Goal: Task Accomplishment & Management: Use online tool/utility

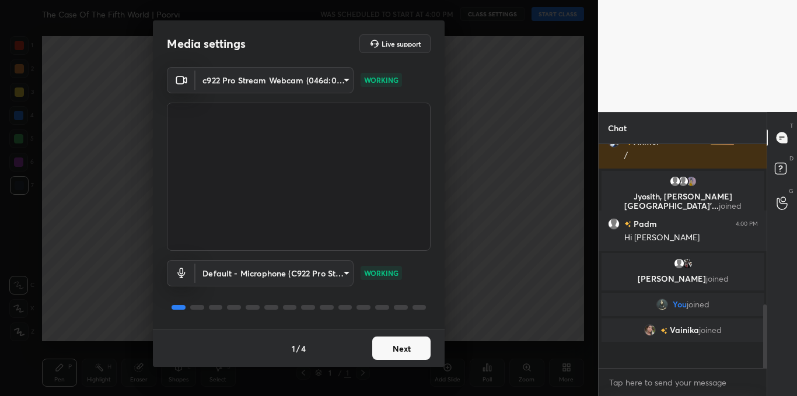
scroll to position [483, 0]
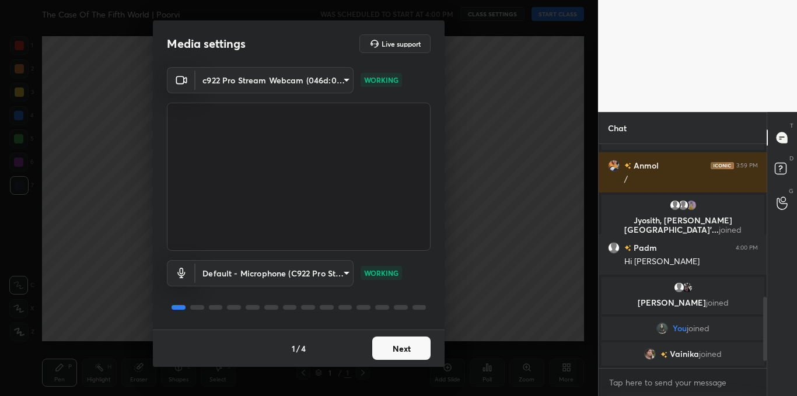
click at [412, 347] on button "Next" at bounding box center [401, 348] width 58 height 23
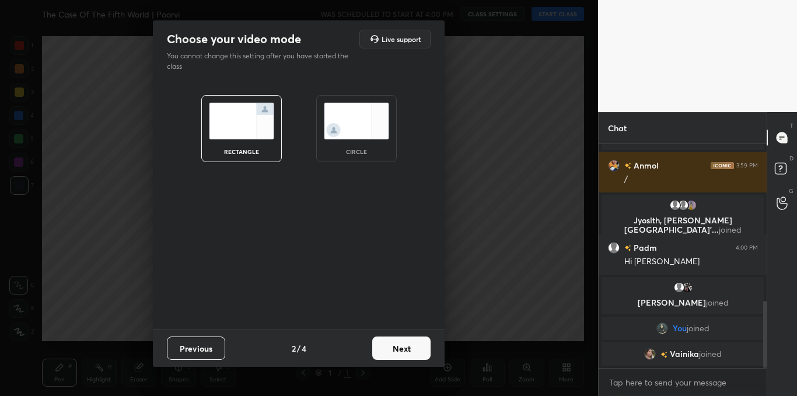
scroll to position [523, 0]
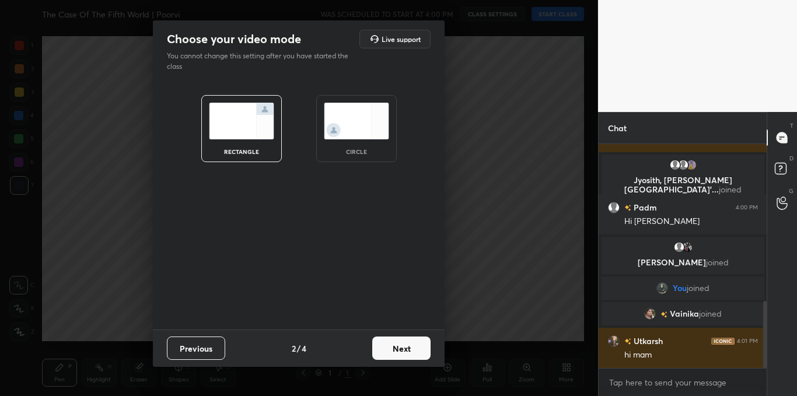
click at [376, 149] on div "circle" at bounding box center [356, 152] width 47 height 6
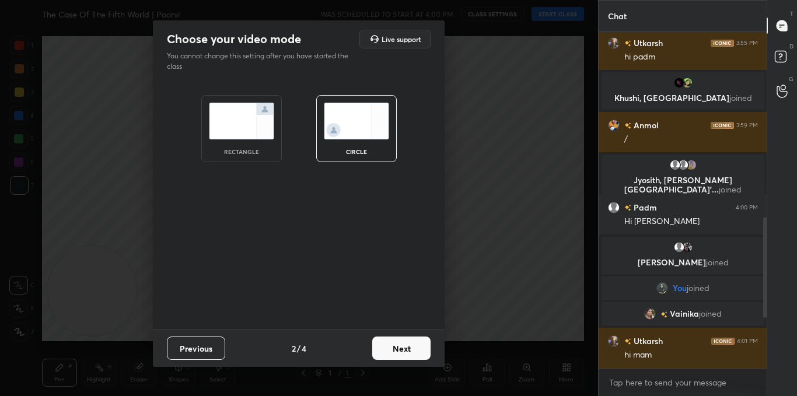
click at [410, 353] on button "Next" at bounding box center [401, 348] width 58 height 23
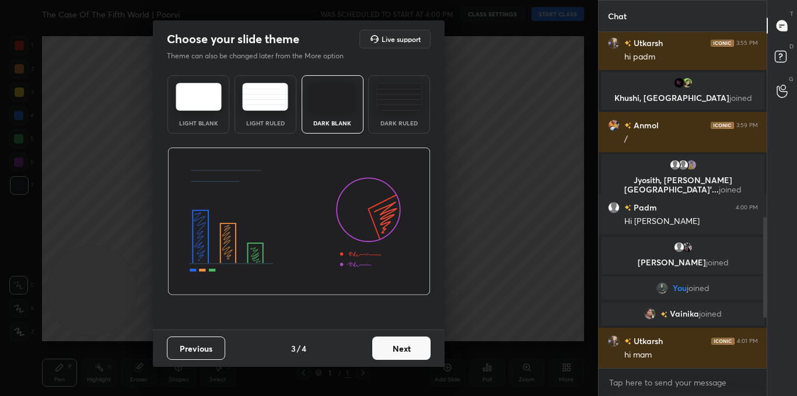
click at [411, 348] on button "Next" at bounding box center [401, 348] width 58 height 23
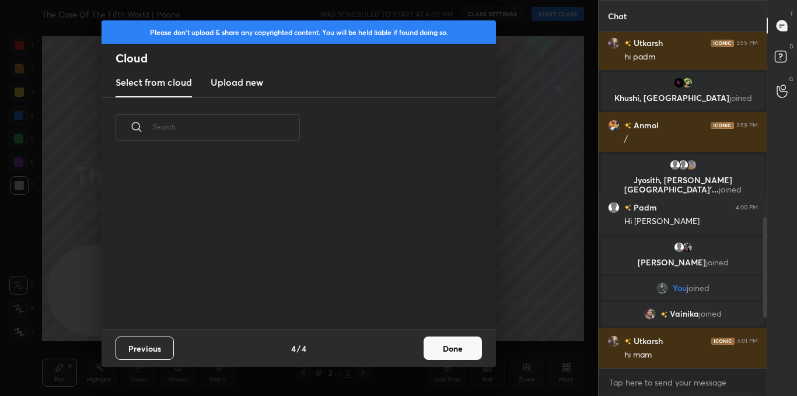
scroll to position [452, 0]
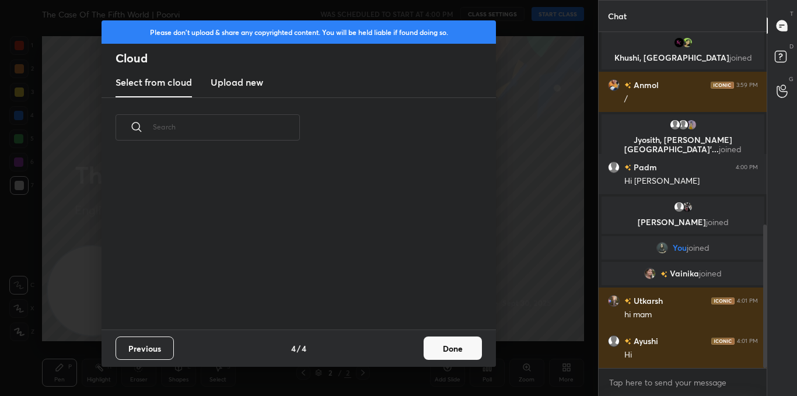
click at [244, 89] on new "Upload new" at bounding box center [237, 82] width 53 height 29
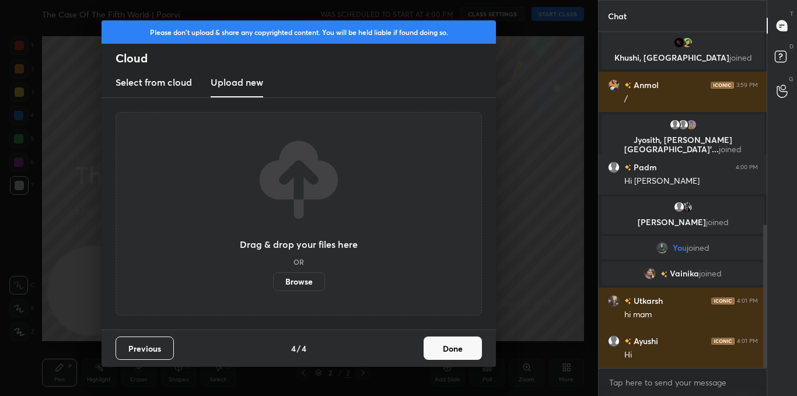
click at [453, 358] on button "Done" at bounding box center [453, 348] width 58 height 23
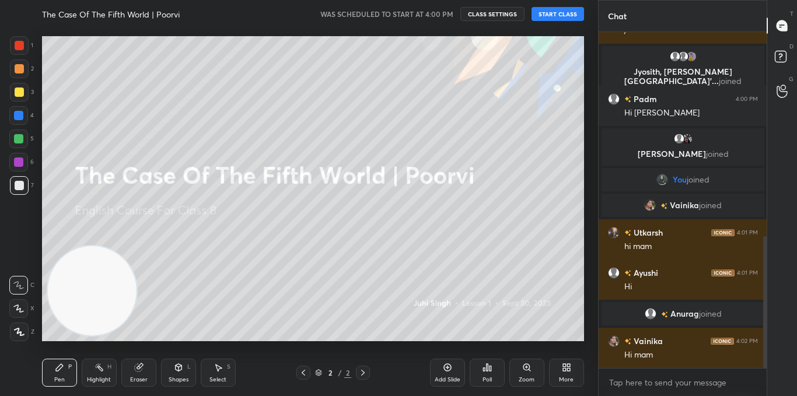
click at [572, 12] on button "START CLASS" at bounding box center [557, 14] width 53 height 14
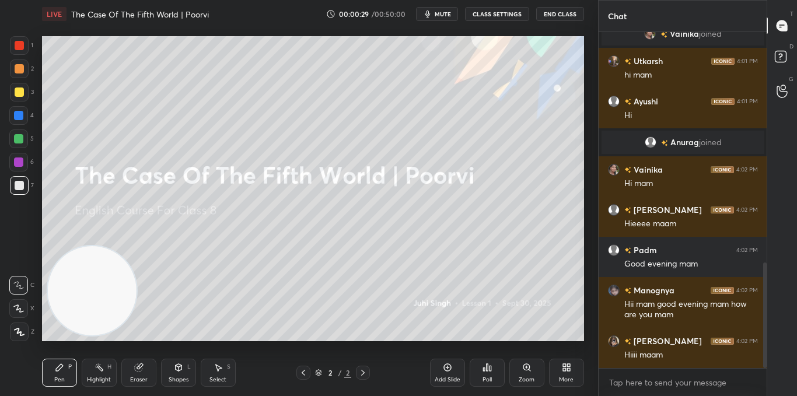
scroll to position [732, 0]
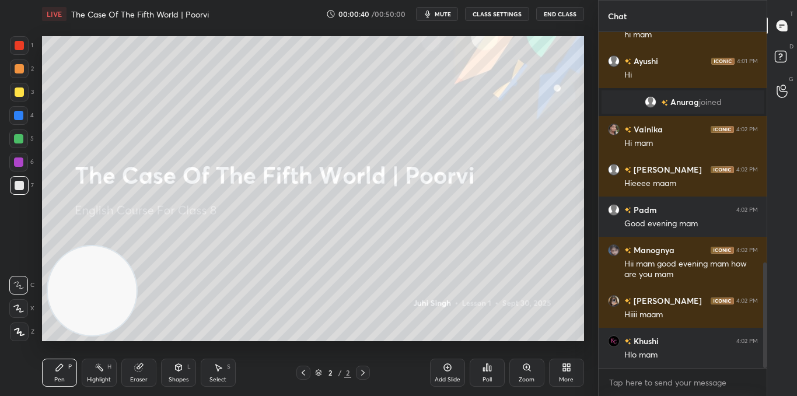
click at [568, 361] on div "More" at bounding box center [566, 373] width 35 height 28
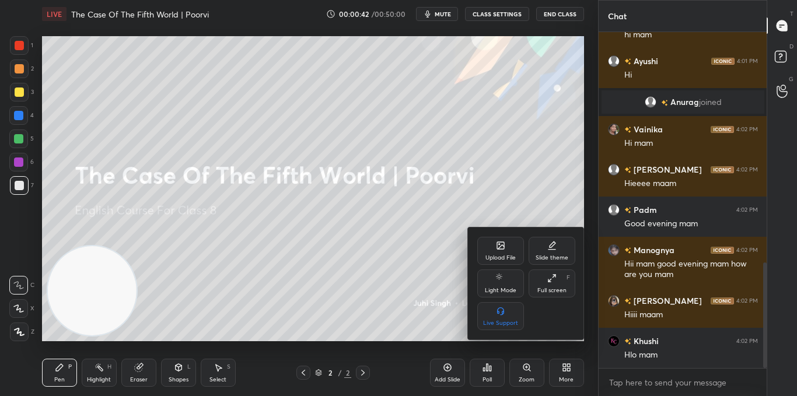
click at [506, 257] on div "Upload File" at bounding box center [500, 258] width 30 height 6
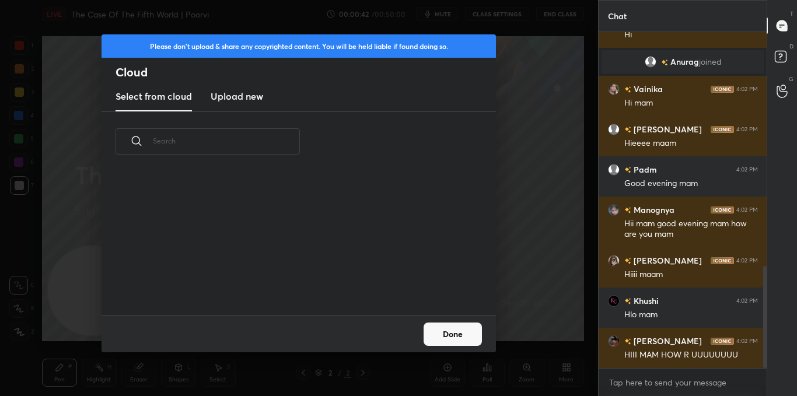
scroll to position [144, 375]
click at [255, 100] on h3 "Upload new" at bounding box center [237, 96] width 53 height 14
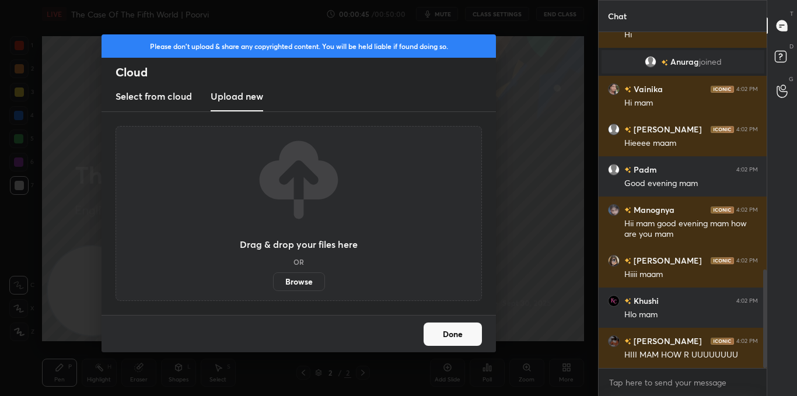
scroll to position [812, 0]
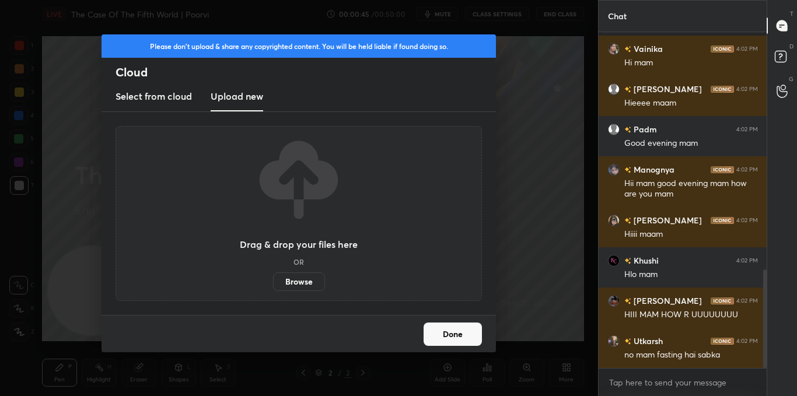
click at [299, 272] on label "Browse" at bounding box center [299, 281] width 52 height 19
click at [273, 272] on input "Browse" at bounding box center [273, 281] width 0 height 19
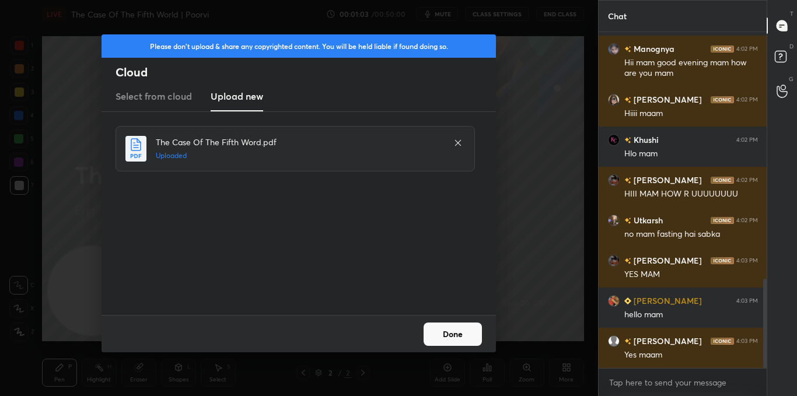
scroll to position [973, 0]
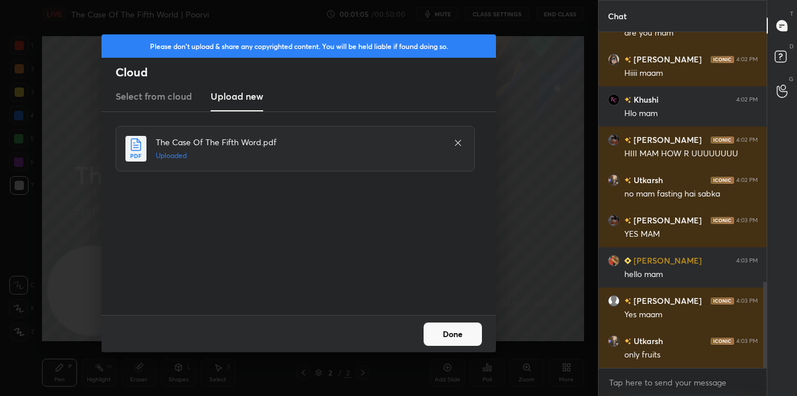
click at [460, 330] on button "Done" at bounding box center [453, 334] width 58 height 23
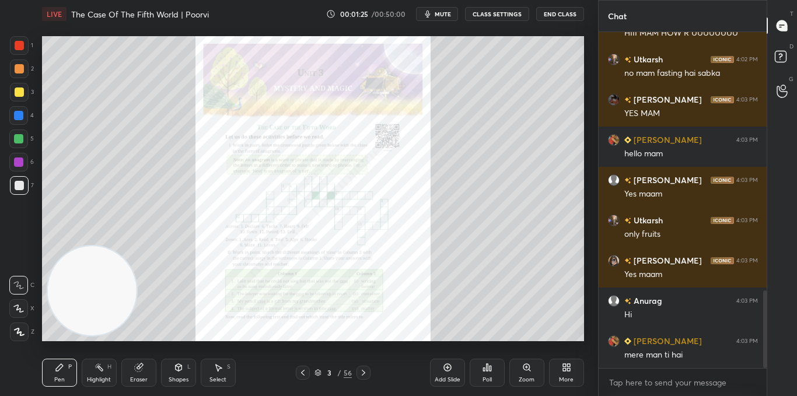
scroll to position [1122, 0]
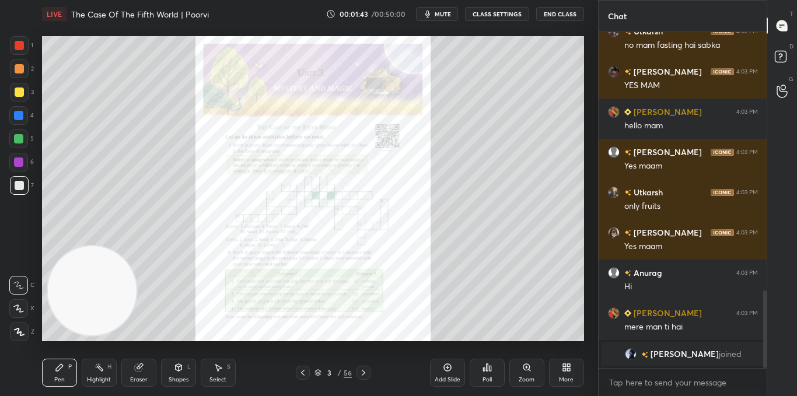
click at [531, 368] on icon at bounding box center [526, 367] width 9 height 9
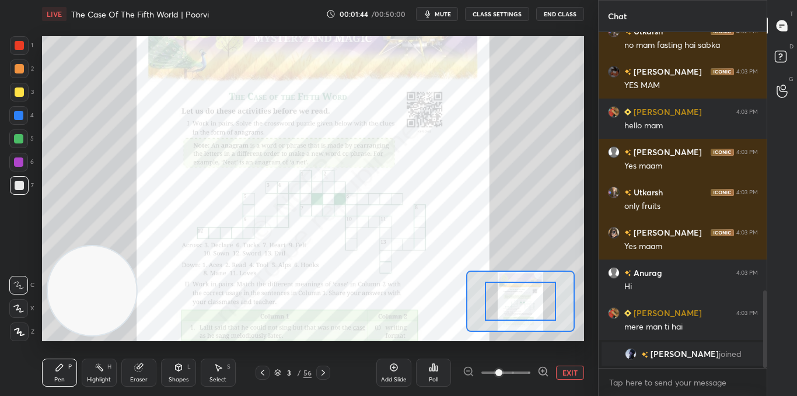
click at [502, 370] on span at bounding box center [498, 372] width 7 height 7
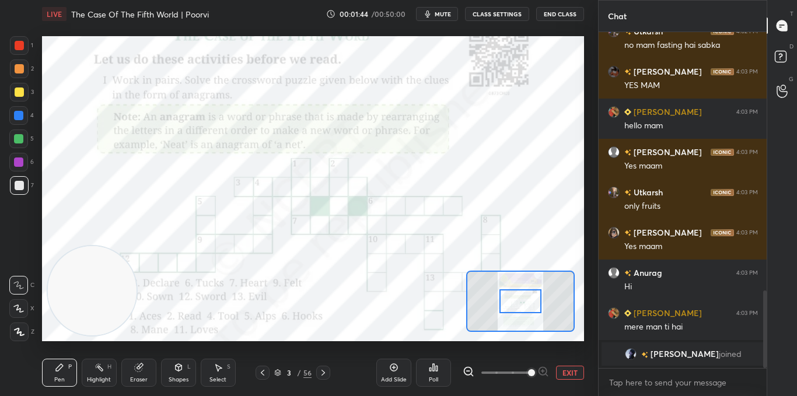
scroll to position [977, 0]
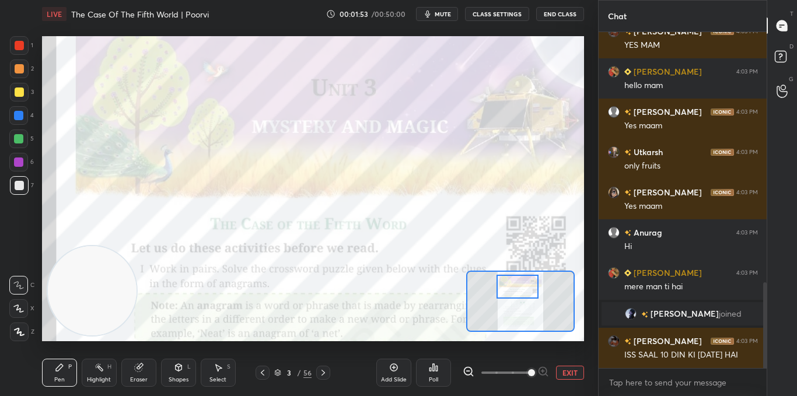
click at [468, 375] on icon at bounding box center [468, 372] width 8 height 8
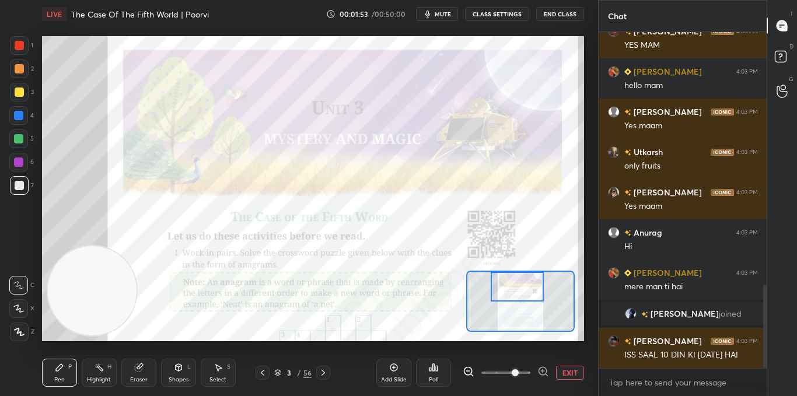
scroll to position [1017, 0]
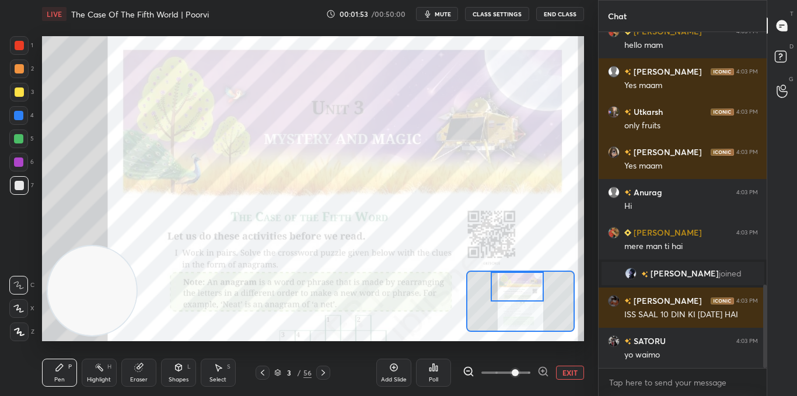
click at [467, 374] on icon at bounding box center [469, 372] width 12 height 12
click at [468, 373] on div at bounding box center [506, 373] width 86 height 14
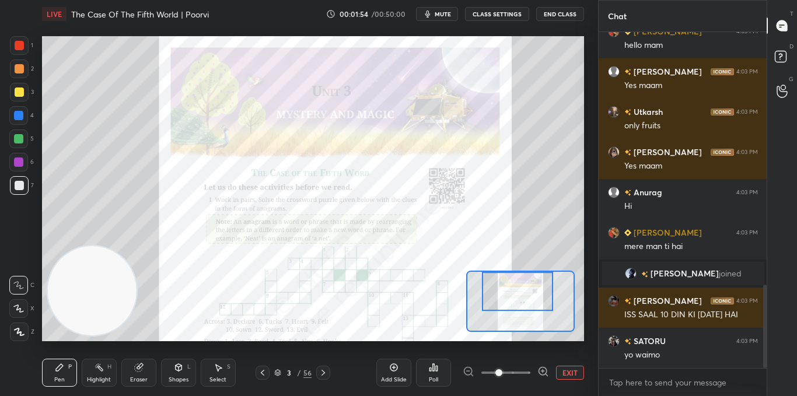
click at [468, 373] on div at bounding box center [506, 373] width 86 height 14
click at [16, 96] on div at bounding box center [19, 92] width 9 height 9
click at [18, 331] on icon at bounding box center [19, 331] width 9 height 7
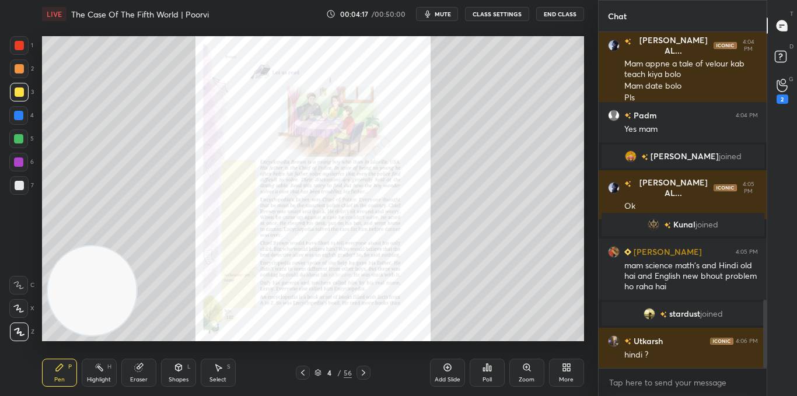
scroll to position [1324, 0]
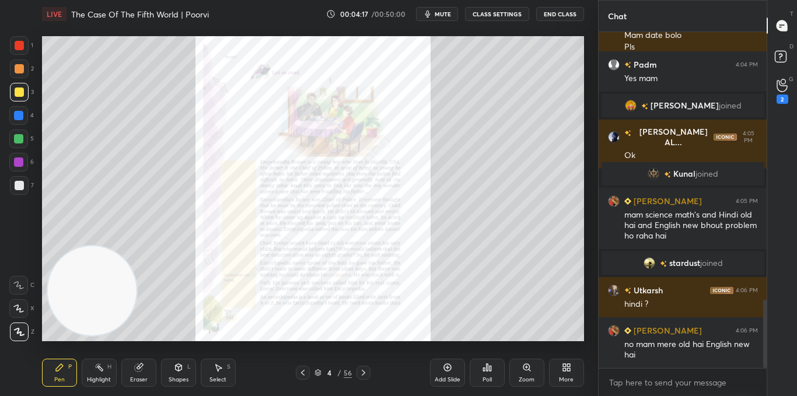
click at [536, 372] on div "Zoom" at bounding box center [526, 373] width 35 height 28
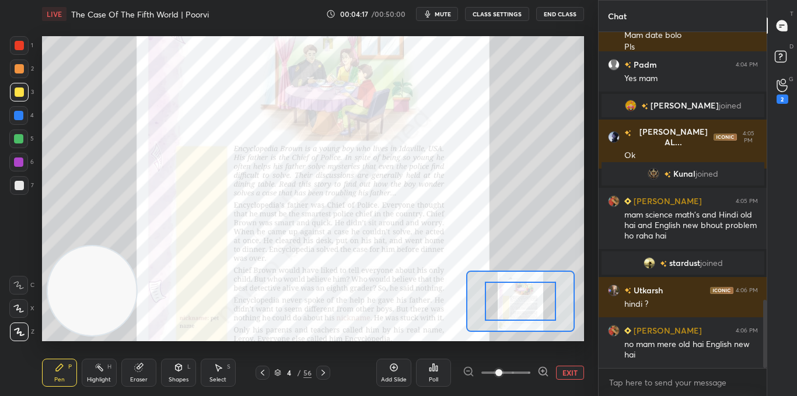
click at [537, 372] on icon at bounding box center [543, 372] width 12 height 12
click at [536, 371] on div at bounding box center [506, 373] width 86 height 14
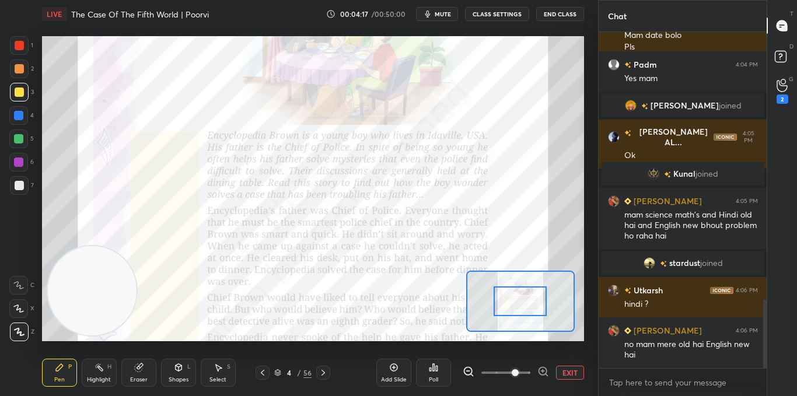
click at [538, 370] on icon at bounding box center [543, 372] width 12 height 12
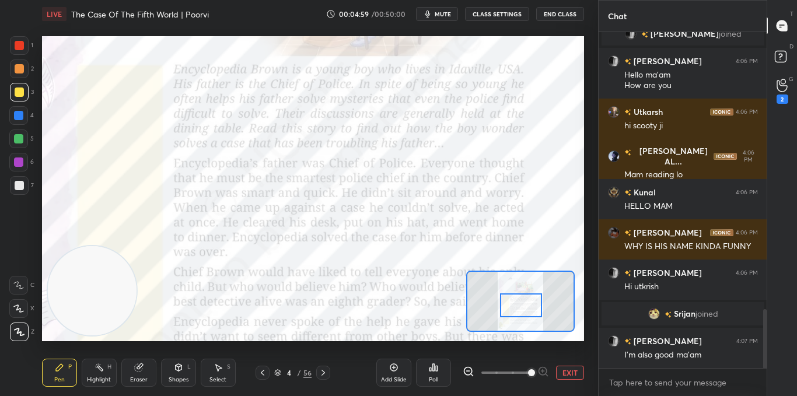
scroll to position [1573, 0]
click at [21, 166] on div at bounding box center [18, 162] width 9 height 9
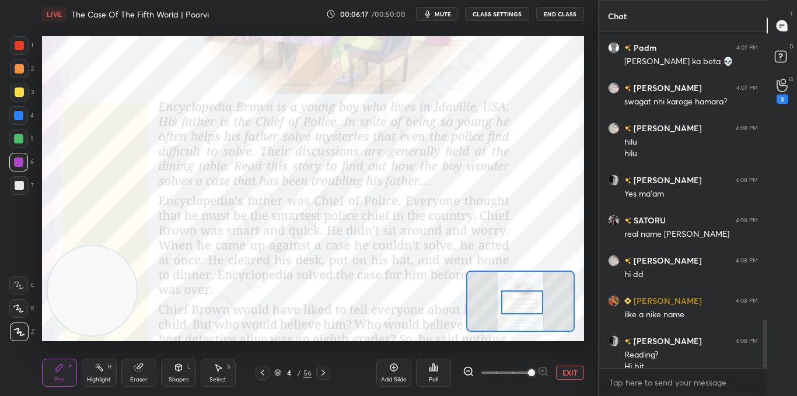
scroll to position [1990, 0]
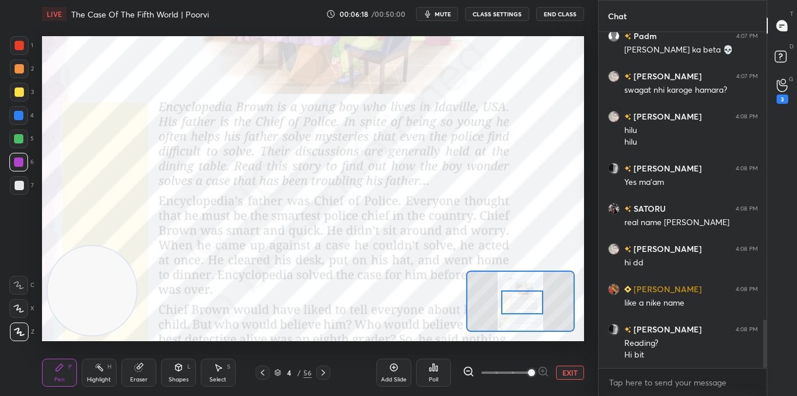
click at [183, 372] on div "Shapes L" at bounding box center [178, 373] width 35 height 28
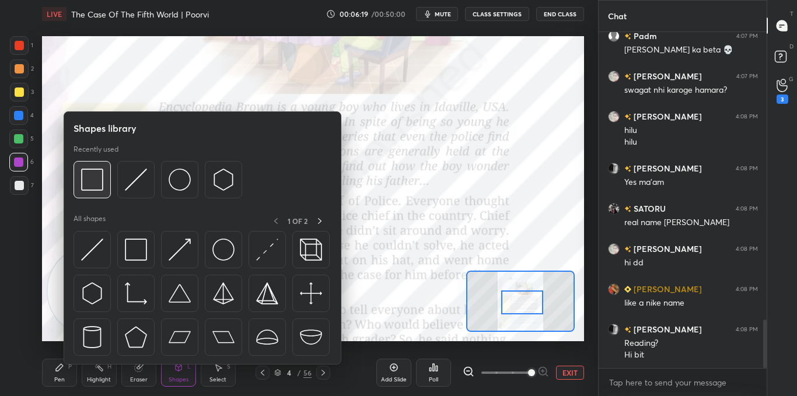
click at [96, 189] on img at bounding box center [92, 180] width 22 height 22
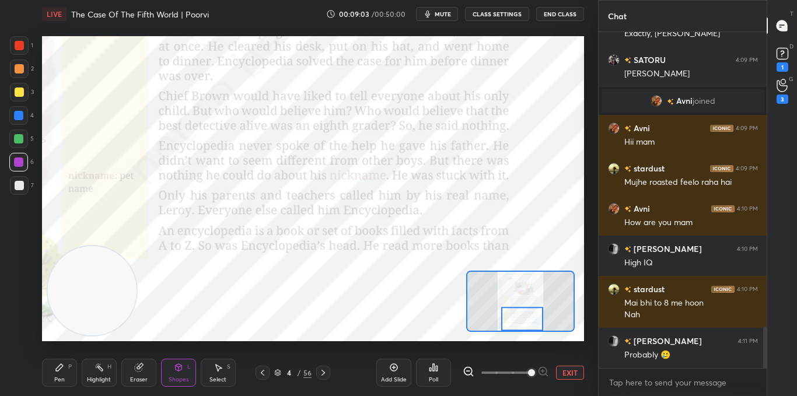
scroll to position [2405, 0]
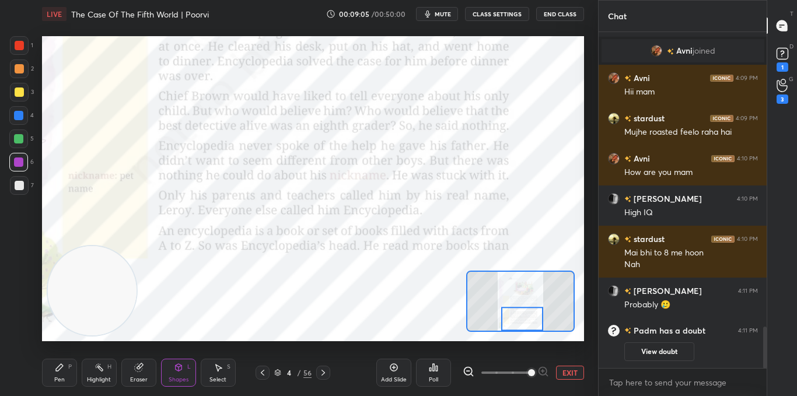
click at [660, 352] on button "View doubt" at bounding box center [659, 351] width 70 height 19
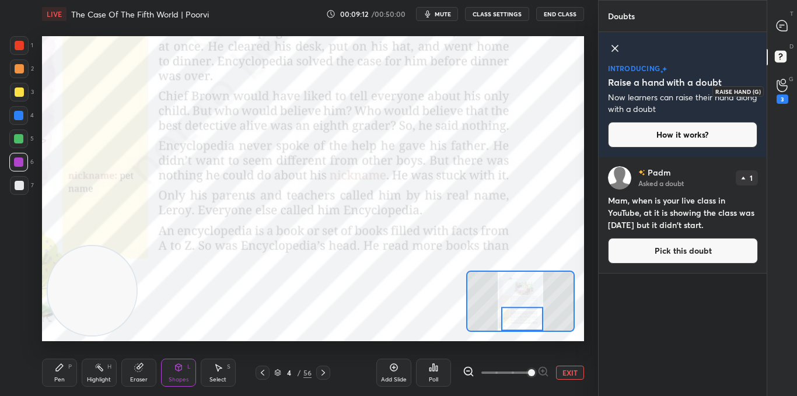
click at [790, 89] on div "3" at bounding box center [782, 91] width 23 height 21
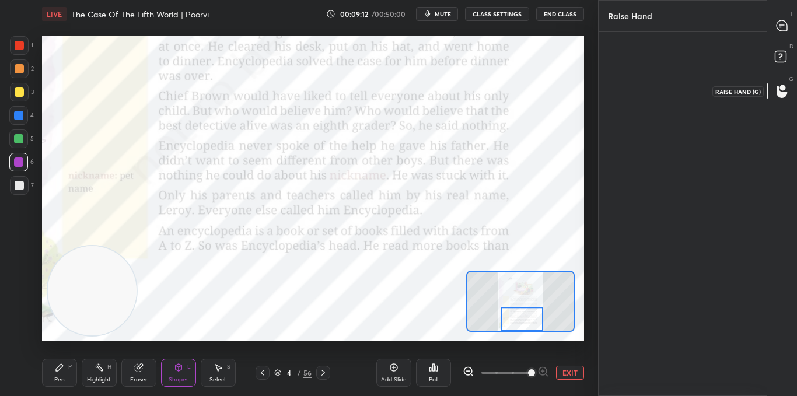
scroll to position [4, 4]
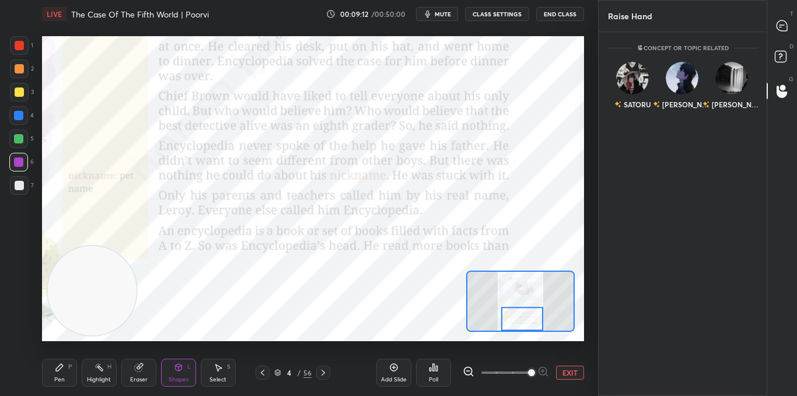
click at [792, 46] on p "D" at bounding box center [791, 46] width 4 height 9
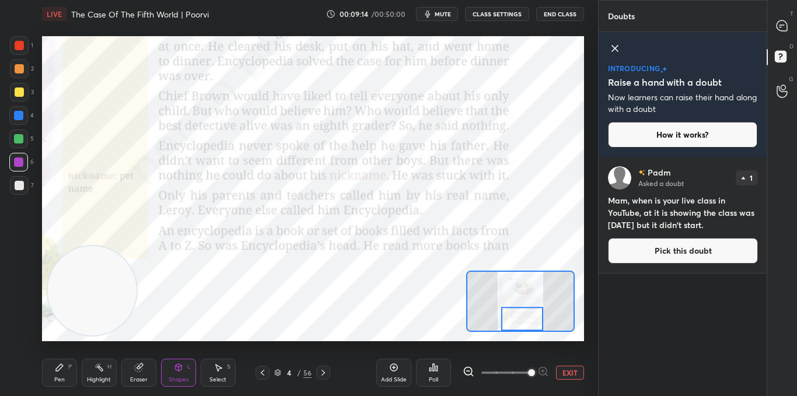
click at [775, 11] on div "T Messages (T)" at bounding box center [782, 25] width 30 height 33
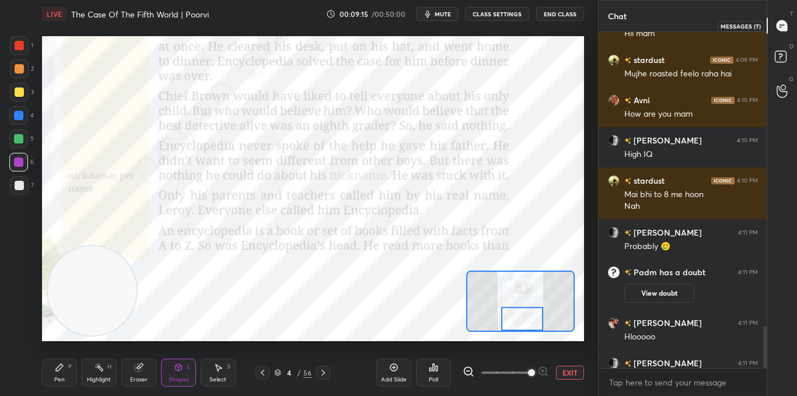
scroll to position [333, 165]
click at [780, 18] on div at bounding box center [782, 25] width 23 height 21
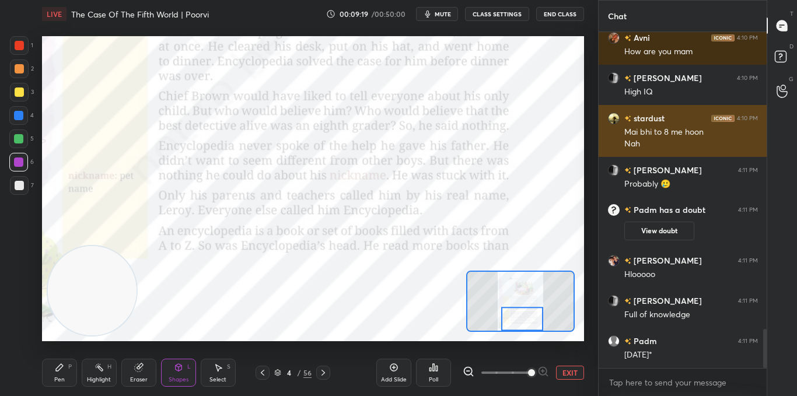
scroll to position [2591, 0]
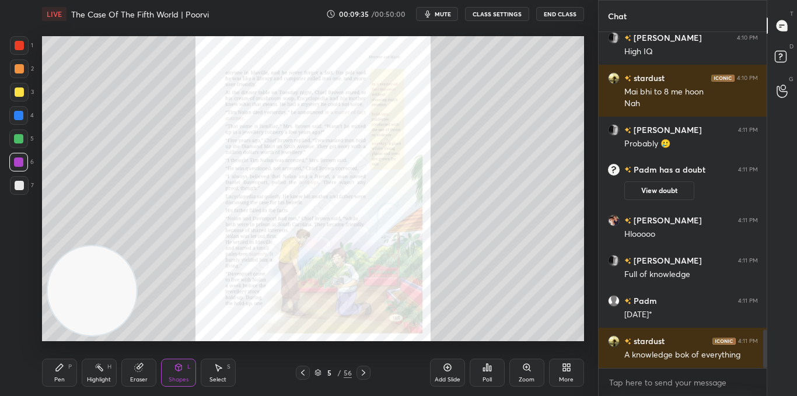
click at [529, 370] on icon at bounding box center [530, 370] width 2 height 2
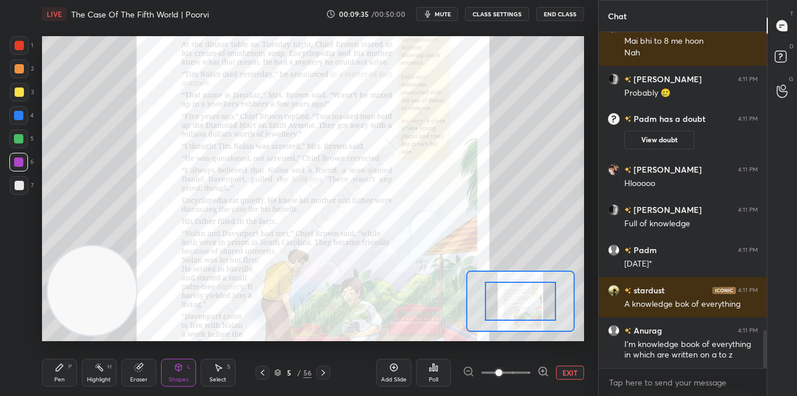
click at [502, 369] on span at bounding box center [498, 372] width 7 height 7
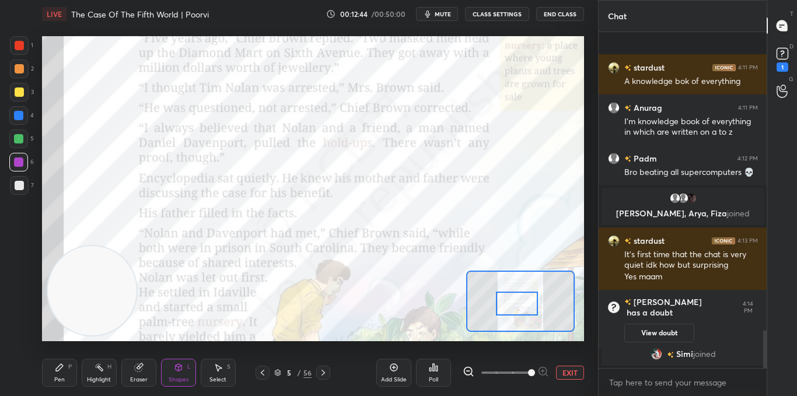
scroll to position [2651, 0]
click at [680, 324] on button "View doubt" at bounding box center [659, 333] width 70 height 19
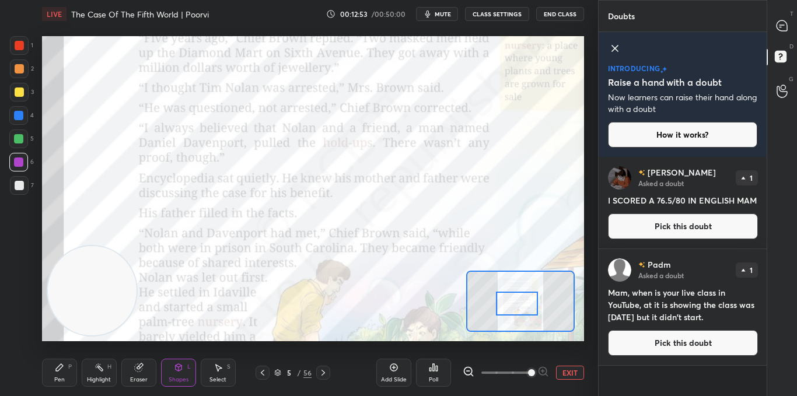
click at [776, 42] on div "D Doubts (D)" at bounding box center [782, 58] width 30 height 33
click at [778, 29] on icon at bounding box center [781, 25] width 11 height 11
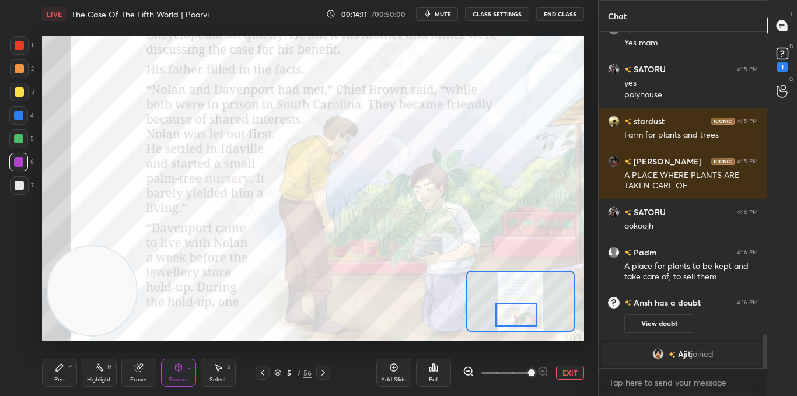
scroll to position [2995, 0]
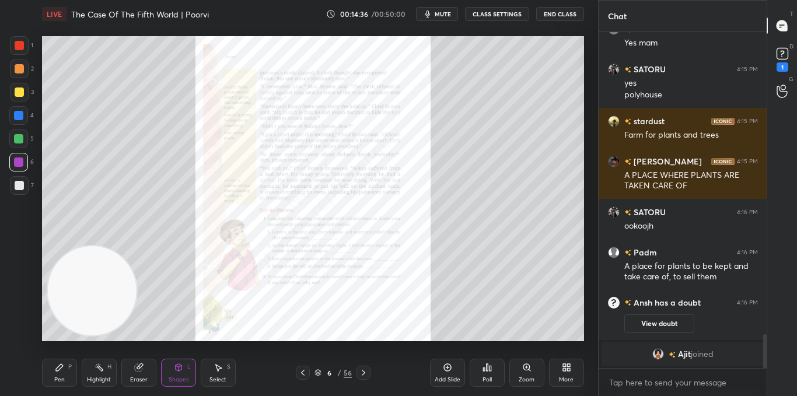
click at [527, 368] on icon at bounding box center [526, 367] width 6 height 6
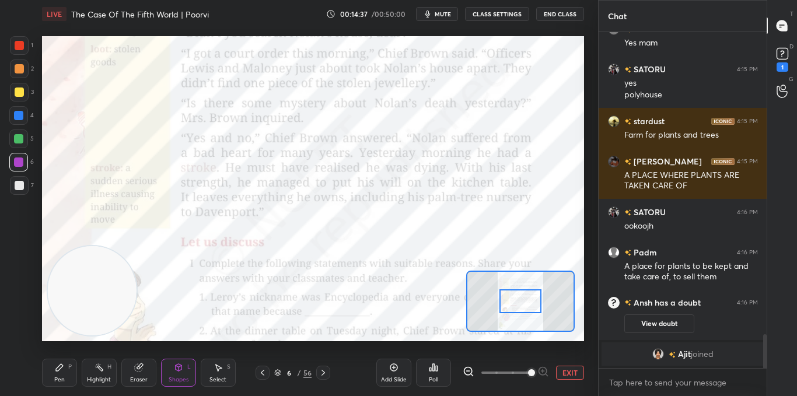
click at [529, 369] on span at bounding box center [531, 372] width 7 height 7
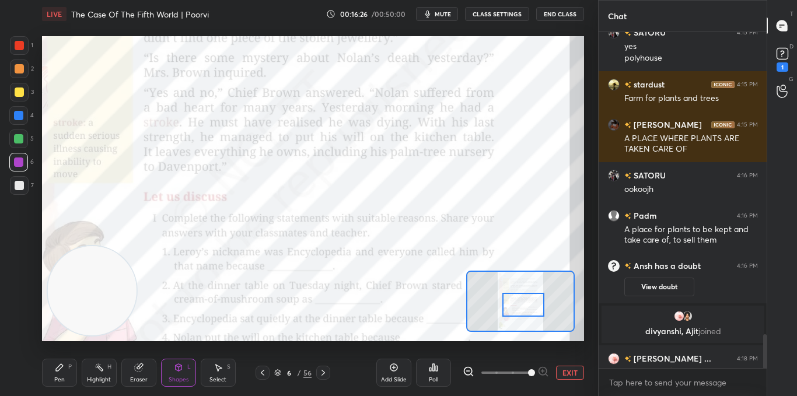
scroll to position [3027, 0]
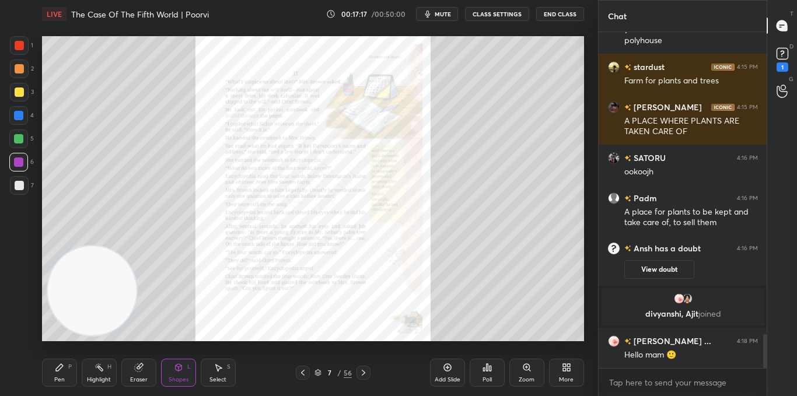
click at [522, 373] on div "Zoom" at bounding box center [526, 373] width 35 height 28
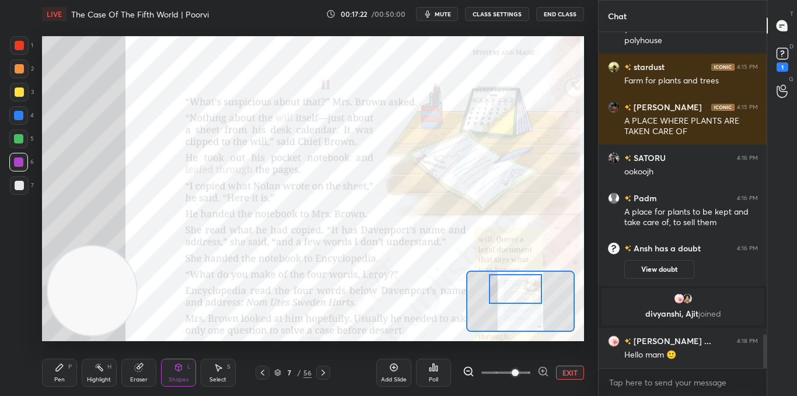
click at [541, 363] on div "Add Slide Poll EXIT" at bounding box center [480, 372] width 208 height 65
click at [542, 363] on div "Add Slide Poll EXIT" at bounding box center [480, 372] width 208 height 65
click at [543, 362] on div "Add Slide Poll EXIT" at bounding box center [480, 372] width 208 height 65
click at [542, 369] on icon at bounding box center [543, 372] width 12 height 12
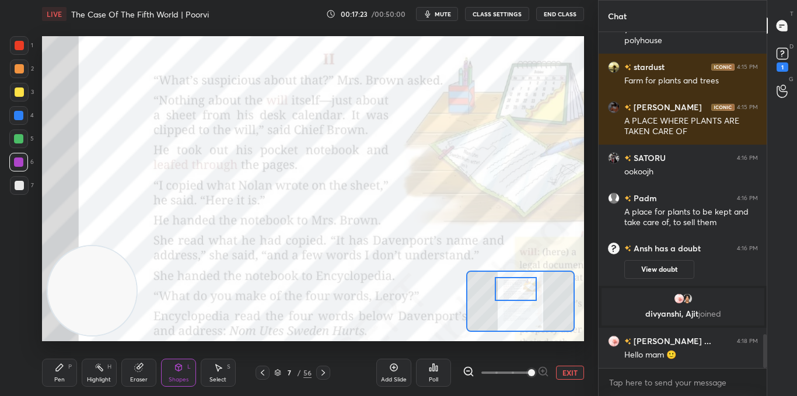
click at [544, 373] on div at bounding box center [506, 373] width 86 height 14
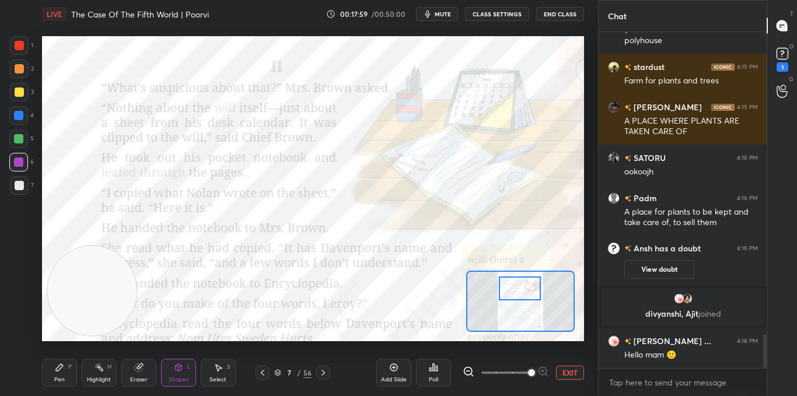
click at [20, 46] on div at bounding box center [19, 45] width 9 height 9
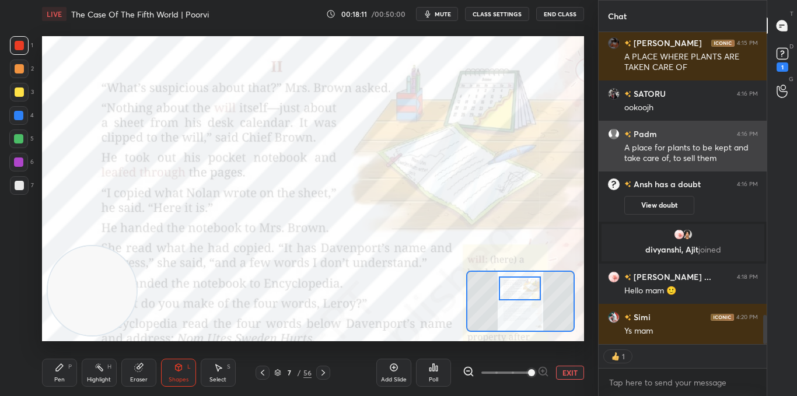
scroll to position [3099, 0]
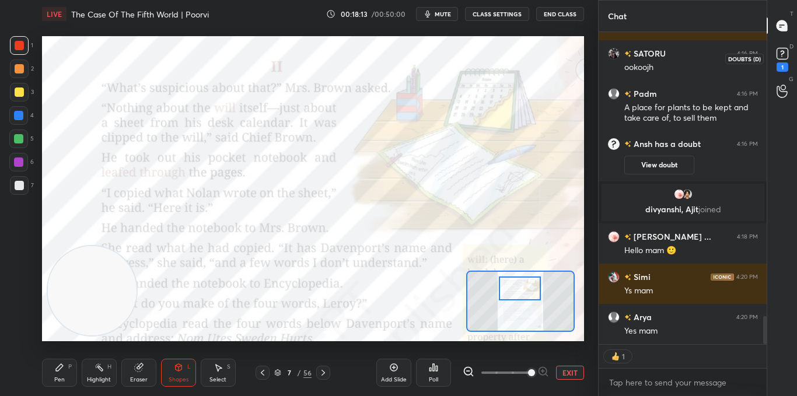
click at [783, 57] on rect at bounding box center [781, 53] width 11 height 11
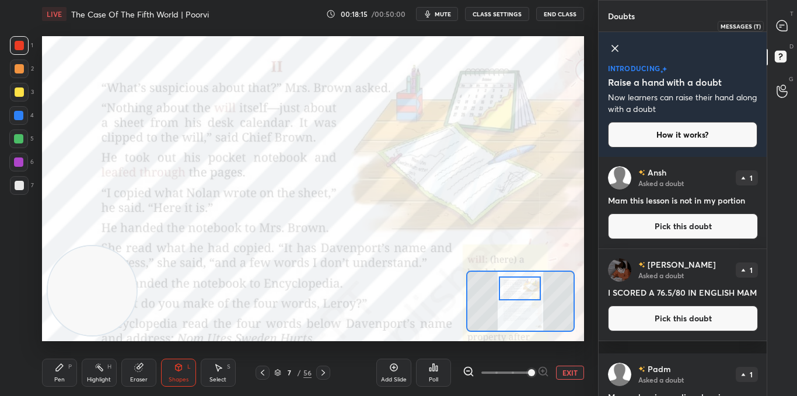
click at [782, 26] on icon at bounding box center [781, 25] width 11 height 11
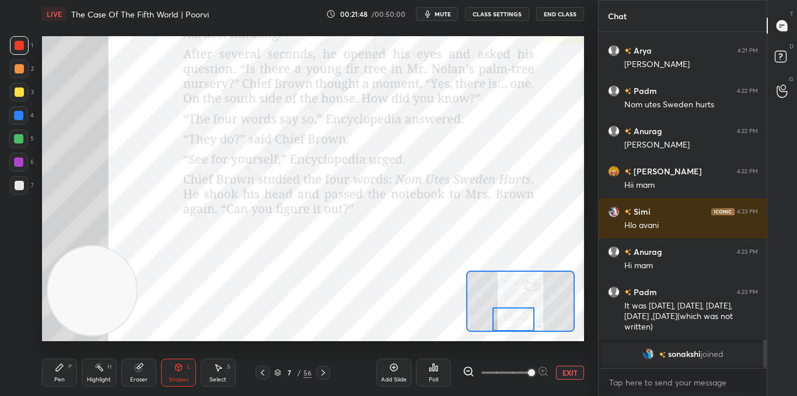
scroll to position [3495, 0]
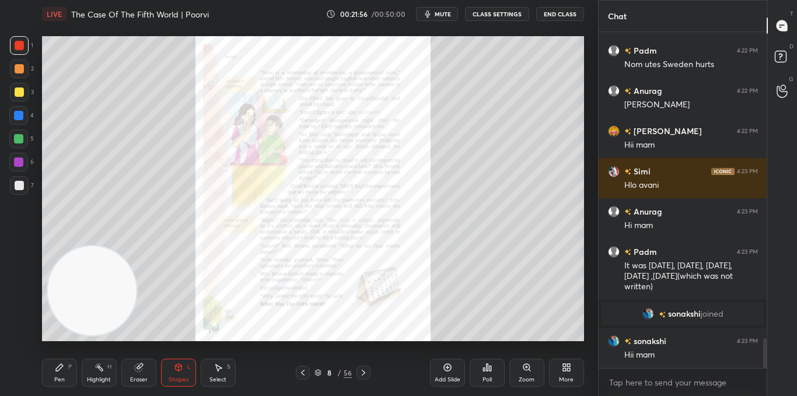
click at [529, 368] on icon at bounding box center [526, 367] width 6 height 6
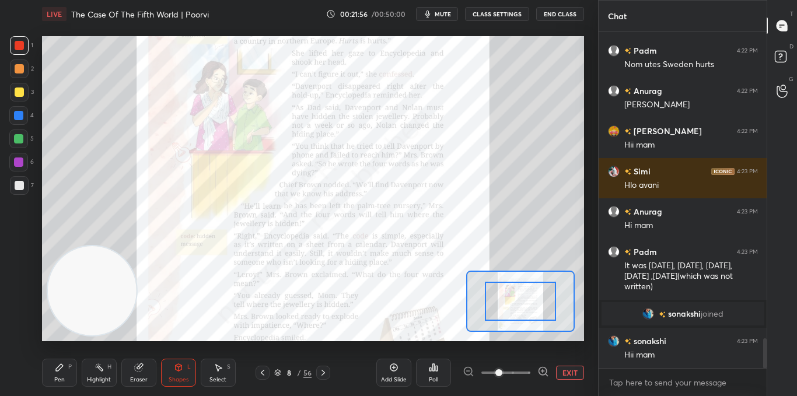
click at [502, 369] on span at bounding box center [498, 372] width 7 height 7
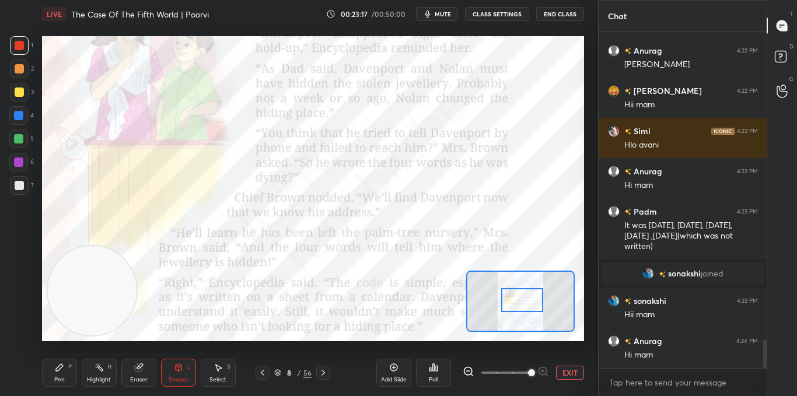
scroll to position [3576, 0]
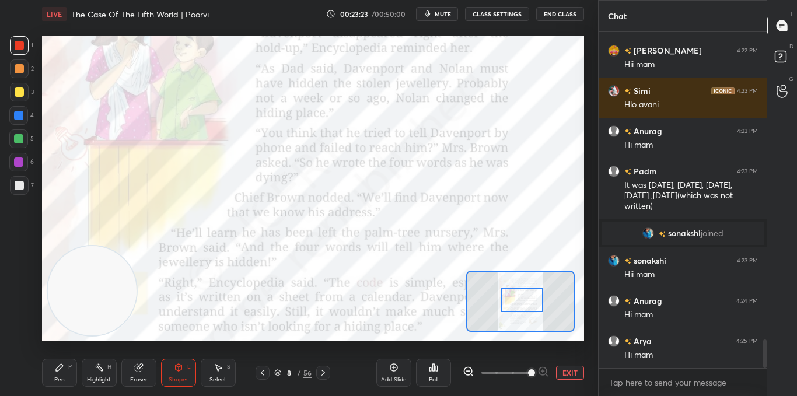
click at [471, 371] on icon at bounding box center [468, 372] width 8 height 8
click at [471, 370] on icon at bounding box center [468, 372] width 8 height 8
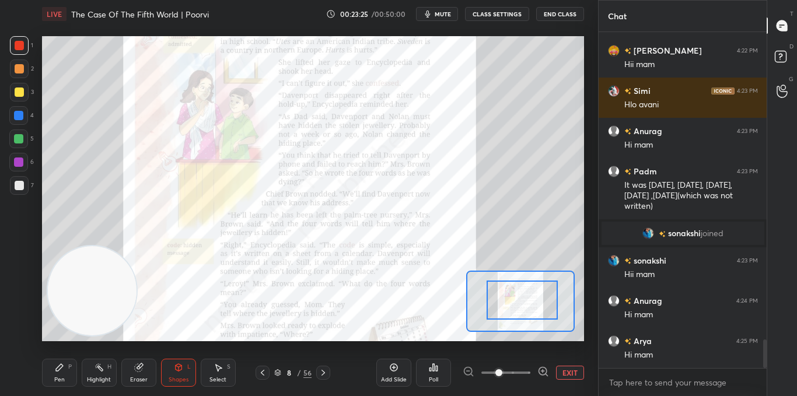
scroll to position [3616, 0]
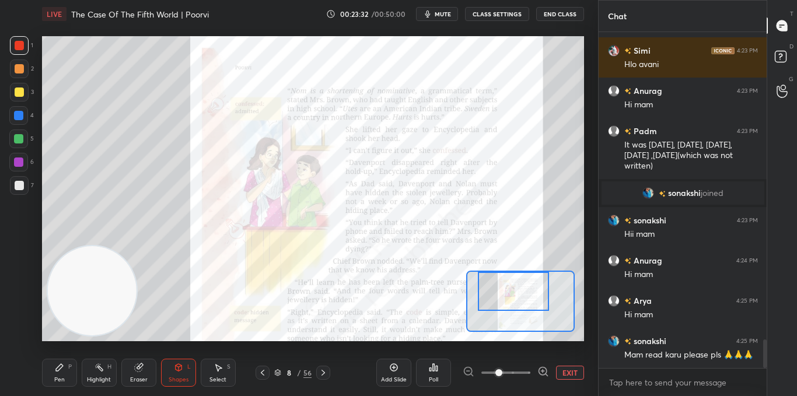
click at [71, 369] on div "P" at bounding box center [70, 367] width 4 height 6
click at [541, 363] on div "Add Slide Poll EXIT" at bounding box center [480, 372] width 208 height 65
click at [542, 368] on icon at bounding box center [542, 372] width 8 height 8
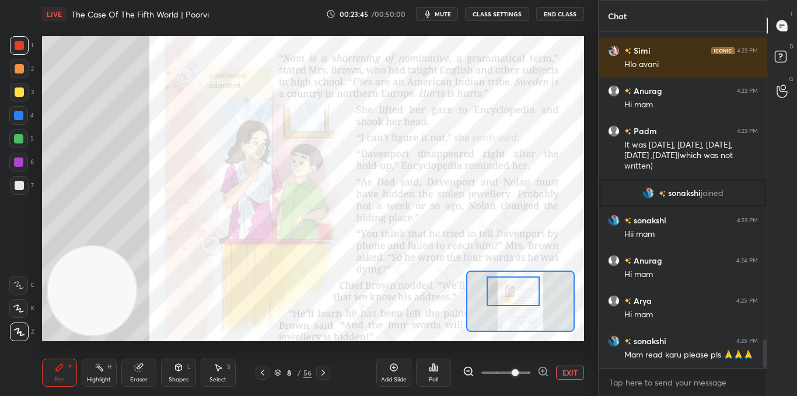
click at [543, 370] on icon at bounding box center [543, 372] width 12 height 12
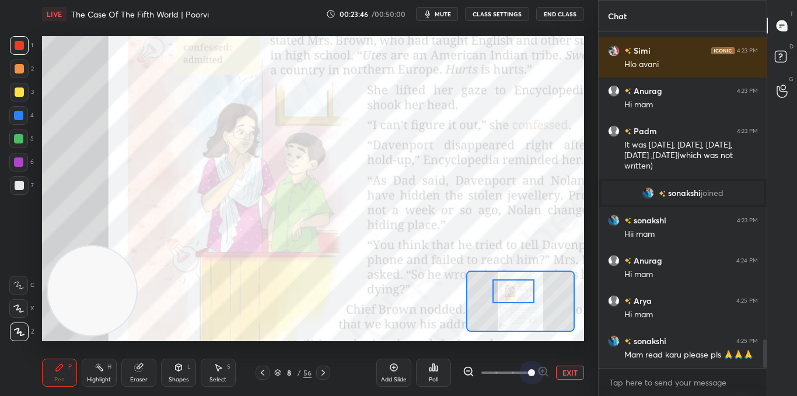
click at [535, 370] on span at bounding box center [531, 372] width 7 height 7
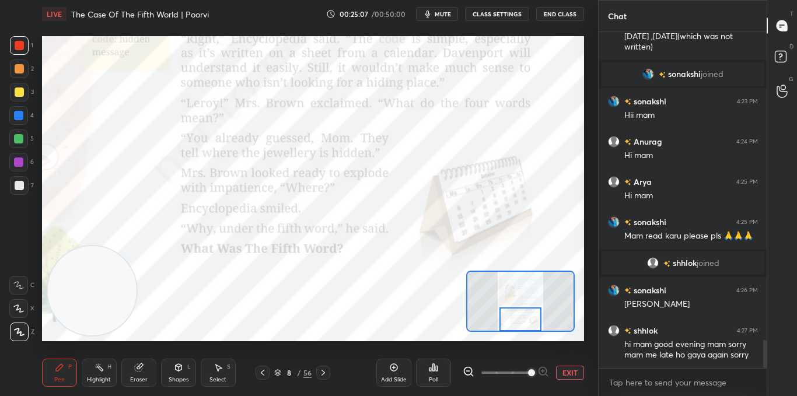
scroll to position [3718, 0]
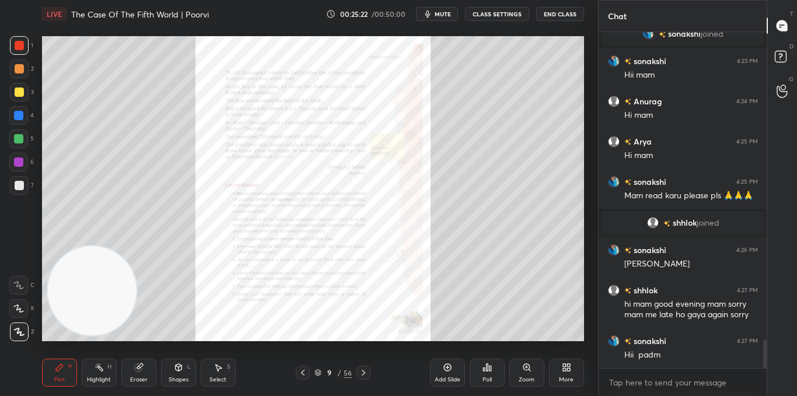
click at [531, 379] on div "Zoom" at bounding box center [527, 380] width 16 height 6
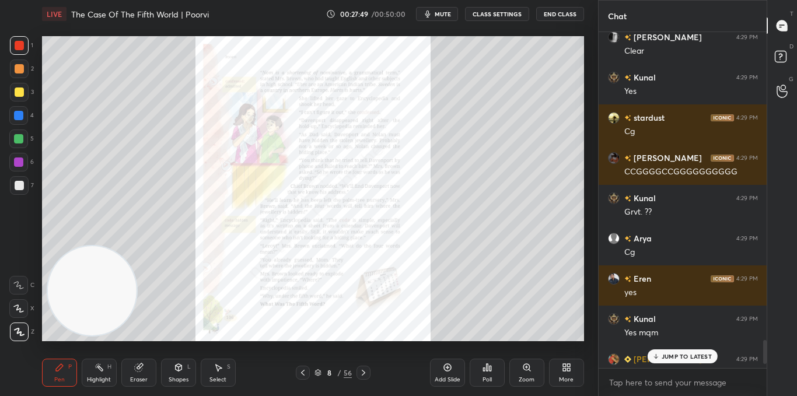
scroll to position [4354, 0]
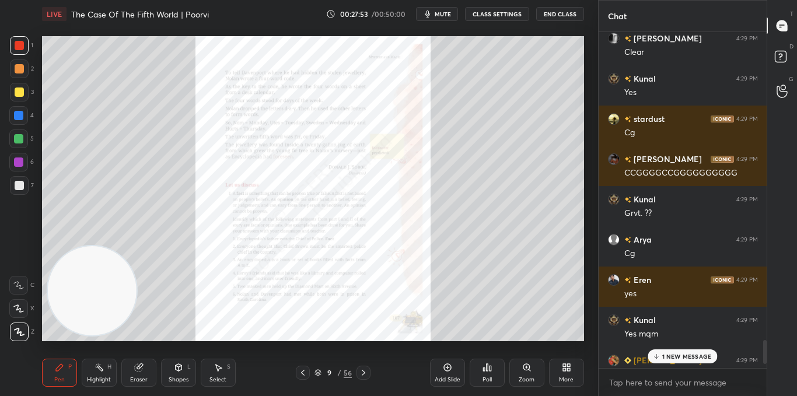
click at [450, 374] on div "Add Slide" at bounding box center [447, 373] width 35 height 28
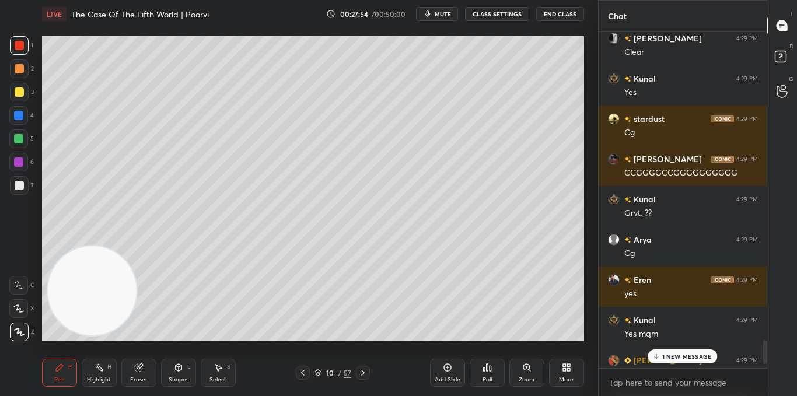
click at [26, 191] on div at bounding box center [19, 185] width 19 height 19
click at [18, 98] on div at bounding box center [19, 92] width 19 height 19
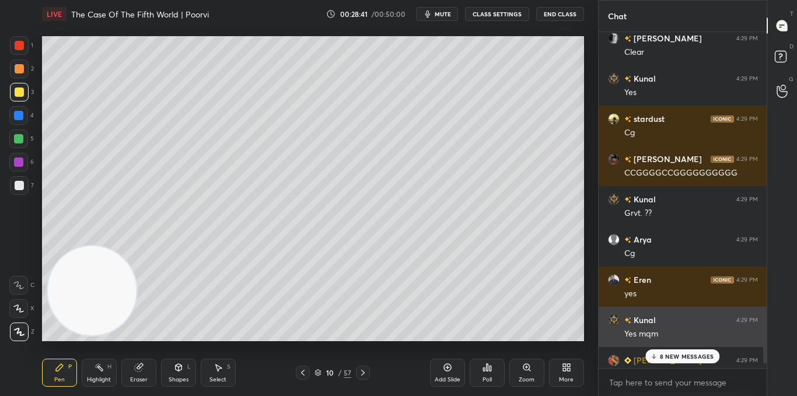
click at [590, 281] on div "1 2 3 4 5 6 7 C X Z C X Z E E Erase all H H LIVE The Case Of The Fifth World | …" at bounding box center [299, 198] width 598 height 396
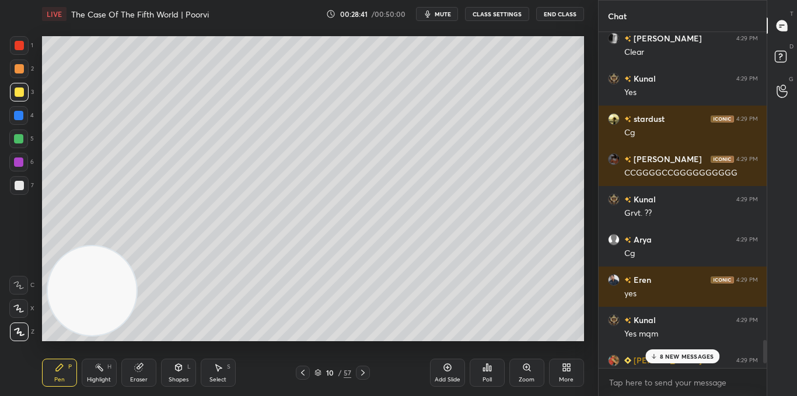
click at [691, 358] on p "8 NEW MESSAGES" at bounding box center [687, 356] width 54 height 7
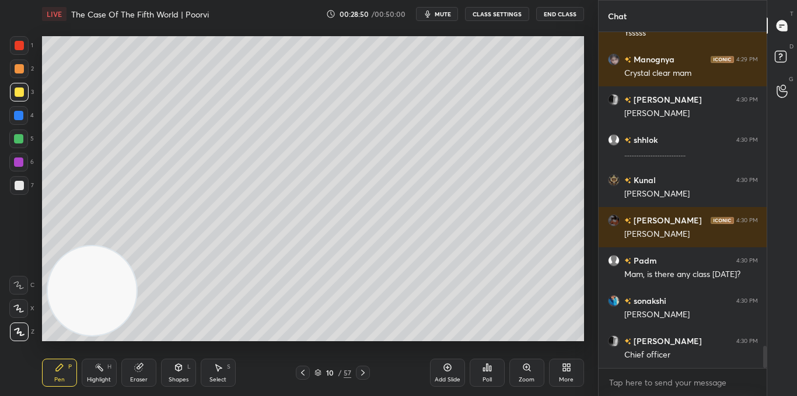
click at [190, 368] on div "L" at bounding box center [189, 367] width 4 height 6
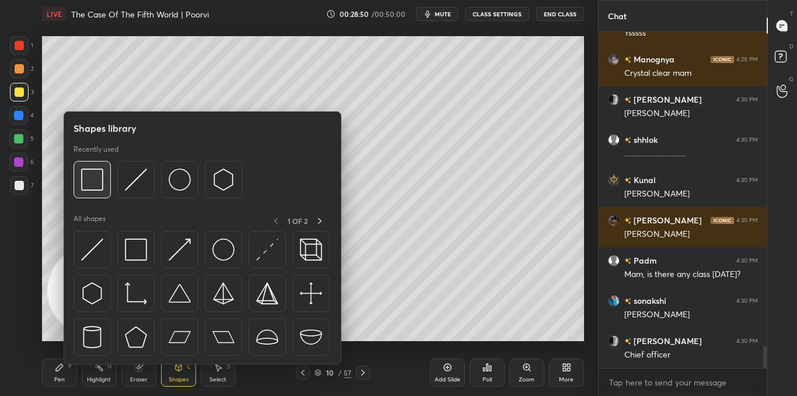
click at [85, 181] on img at bounding box center [92, 180] width 22 height 22
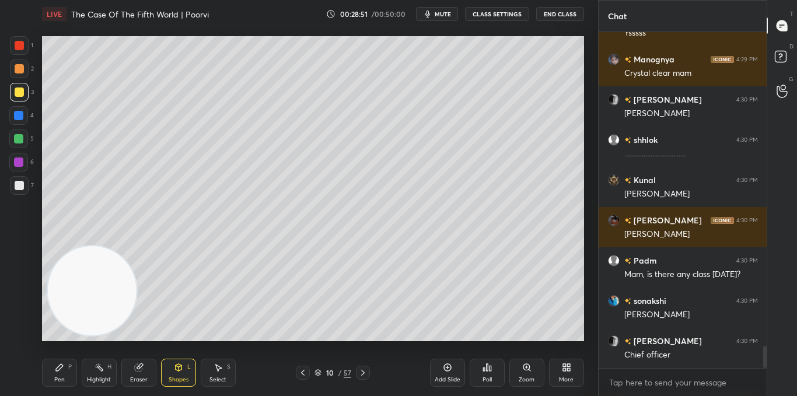
click at [20, 200] on div "1 2 3 4 5 6 7 C X Z C X Z E E Erase all H H" at bounding box center [18, 188] width 37 height 305
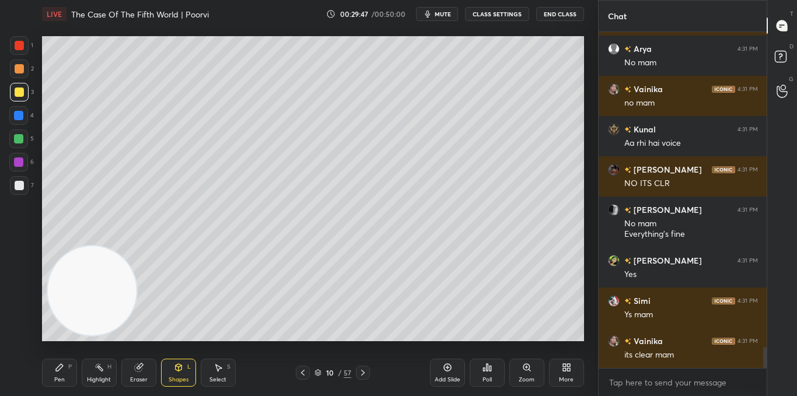
scroll to position [5009, 0]
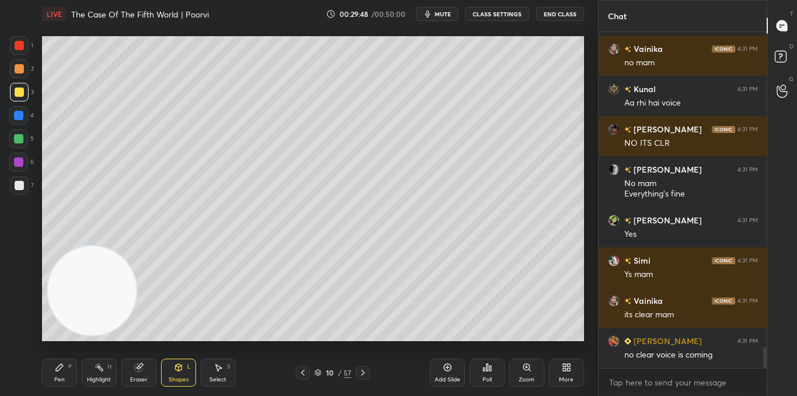
click at [22, 188] on div at bounding box center [19, 185] width 9 height 9
click at [58, 373] on div "Pen P" at bounding box center [59, 373] width 35 height 28
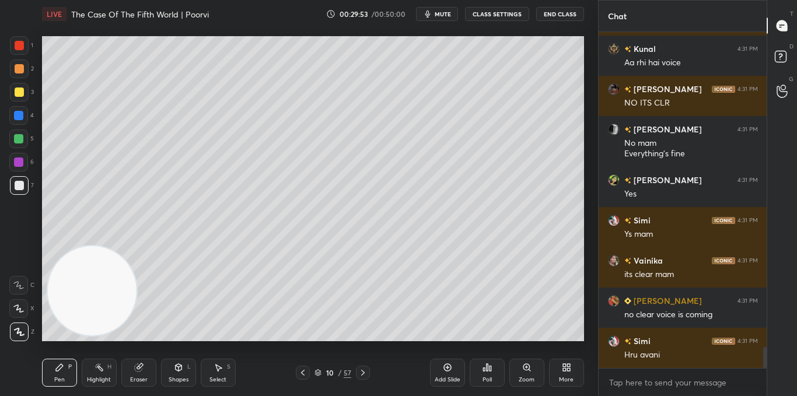
click at [18, 117] on div at bounding box center [18, 115] width 9 height 9
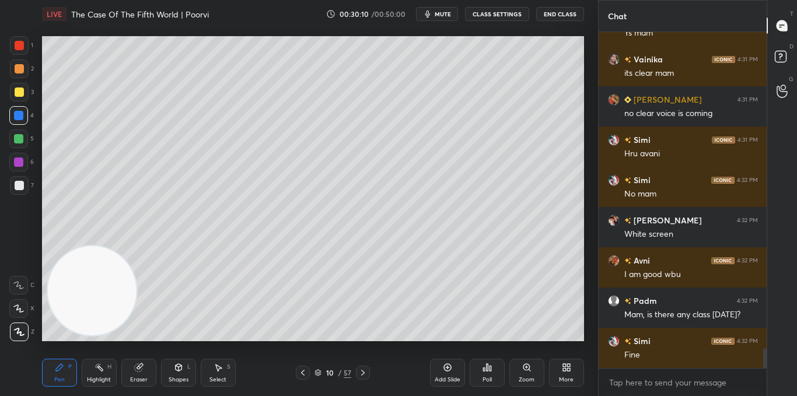
scroll to position [5291, 0]
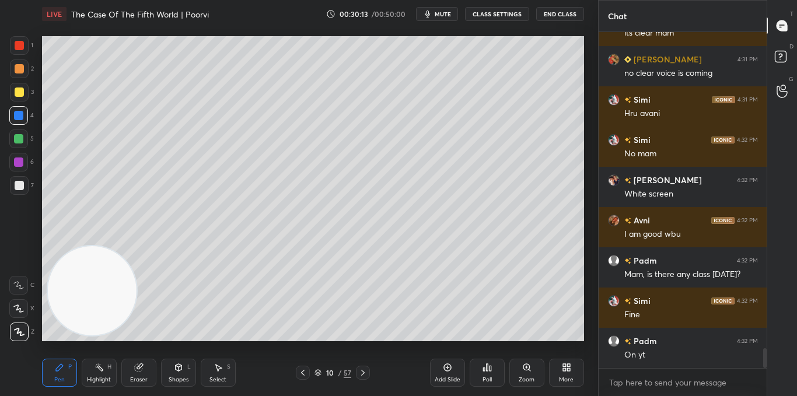
click at [444, 366] on icon at bounding box center [447, 368] width 8 height 8
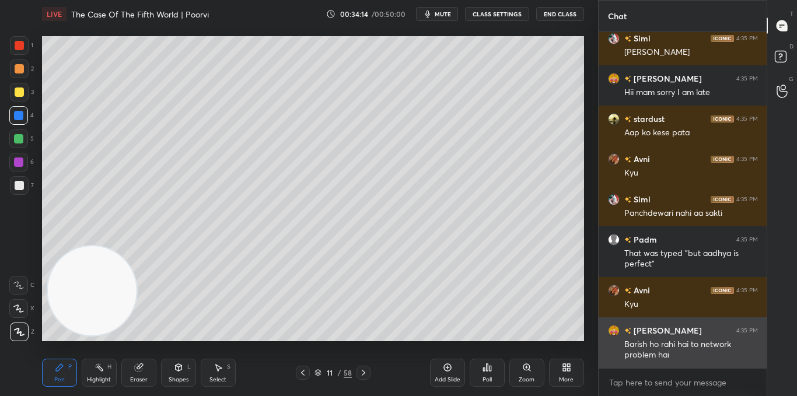
scroll to position [6565, 0]
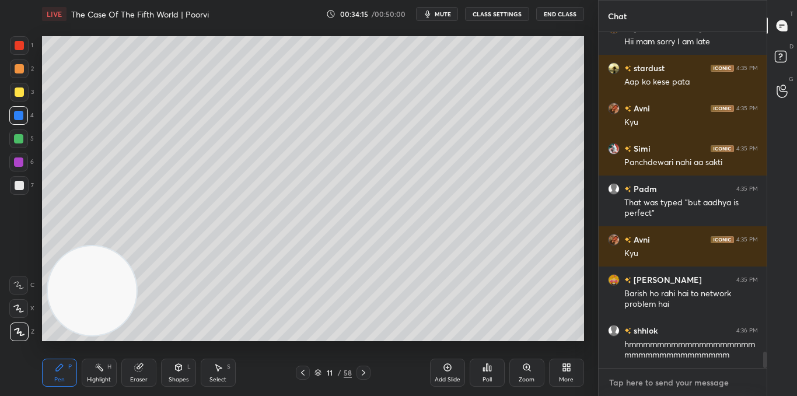
type textarea "x"
click at [632, 383] on textarea at bounding box center [683, 382] width 150 height 19
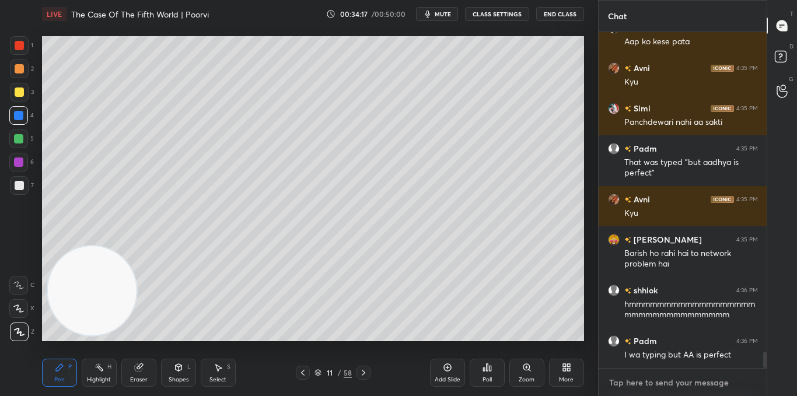
paste textarea "[URL][DOMAIN_NAME]"
type textarea "[URL][DOMAIN_NAME]"
type textarea "x"
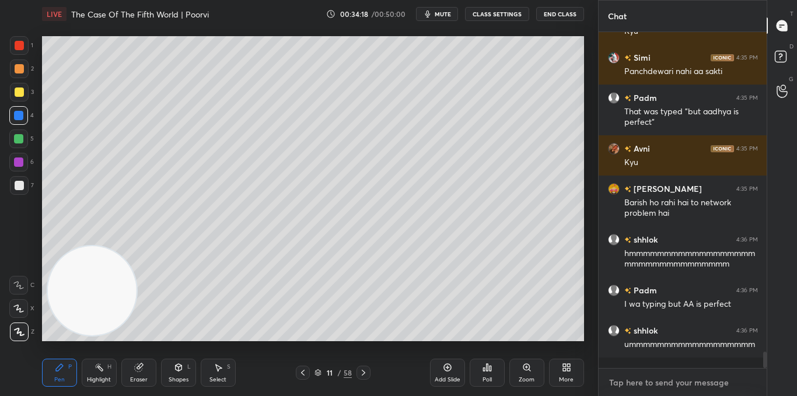
scroll to position [6732, 0]
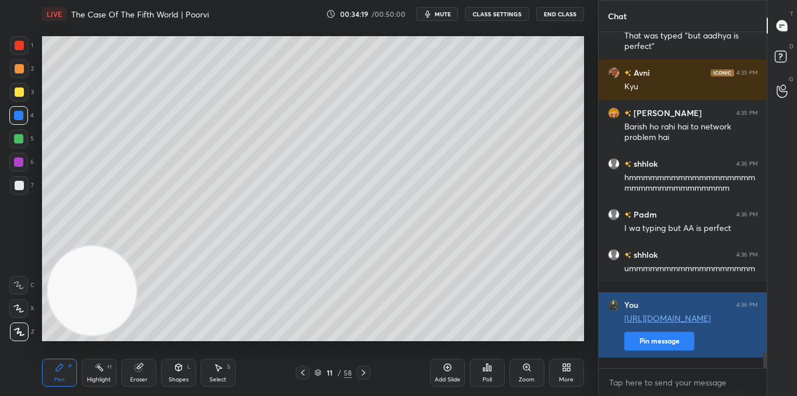
click at [664, 348] on button "Pin message" at bounding box center [659, 341] width 70 height 19
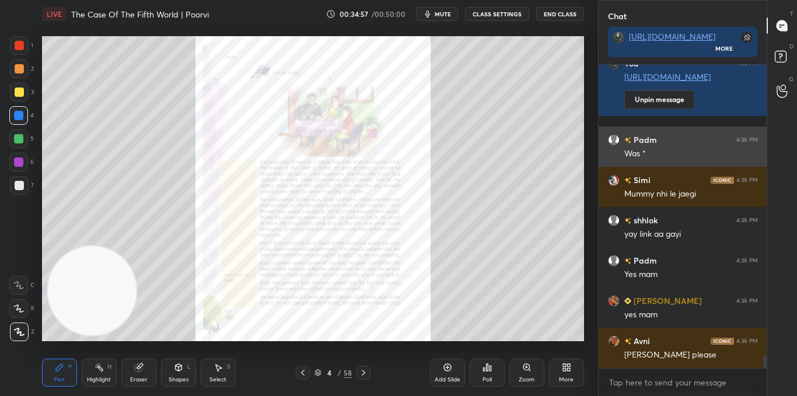
scroll to position [7046, 0]
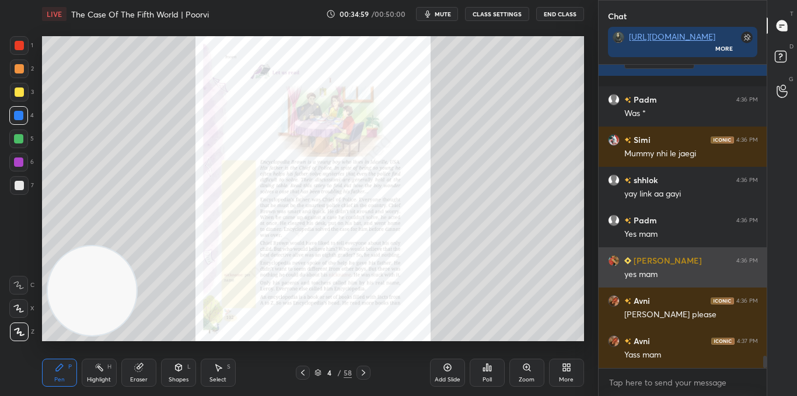
click at [526, 367] on icon at bounding box center [526, 367] width 2 height 0
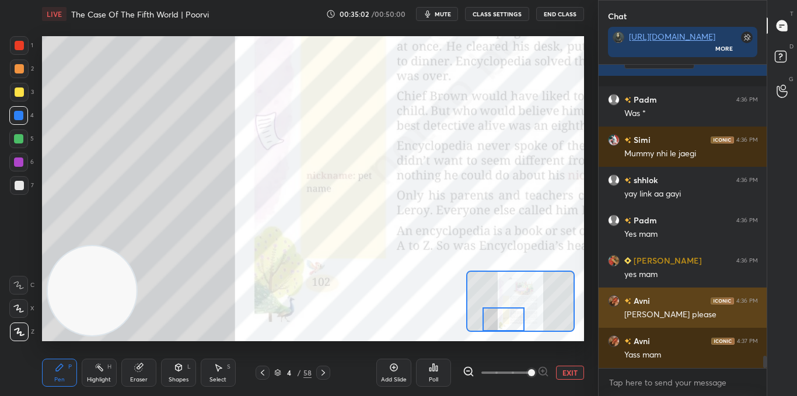
scroll to position [7086, 0]
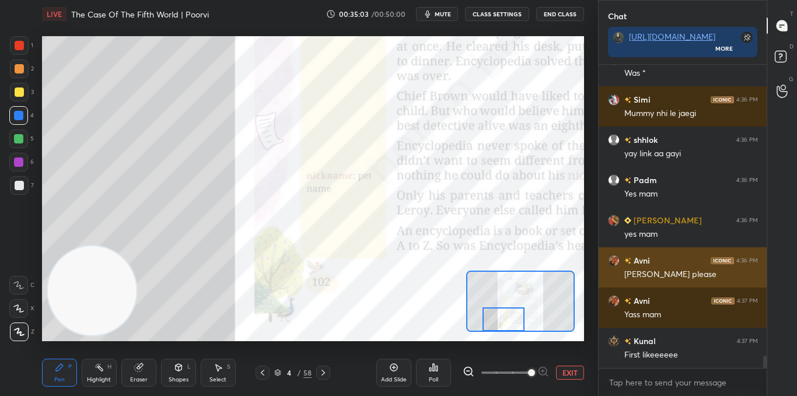
click at [181, 367] on icon at bounding box center [178, 367] width 6 height 7
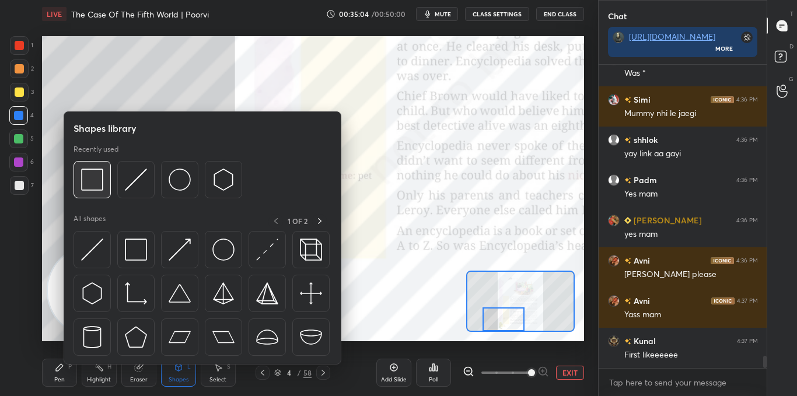
scroll to position [7127, 0]
click at [92, 186] on img at bounding box center [92, 180] width 22 height 22
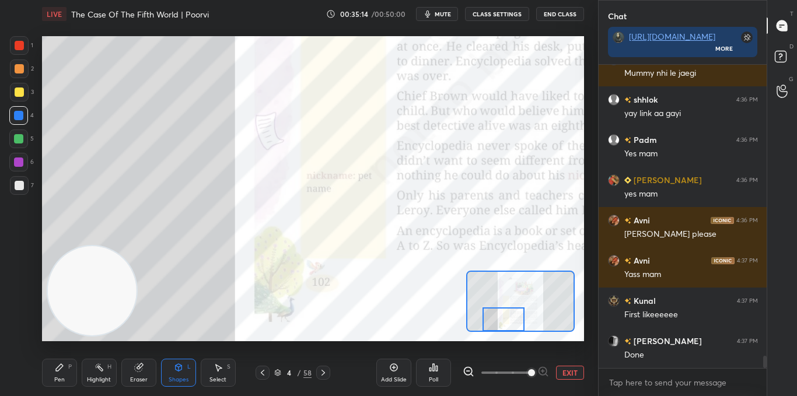
scroll to position [7207, 0]
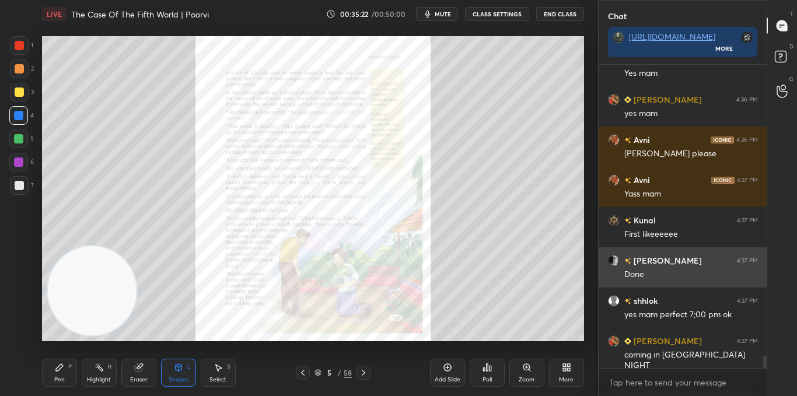
click at [536, 372] on div "Zoom" at bounding box center [526, 373] width 35 height 28
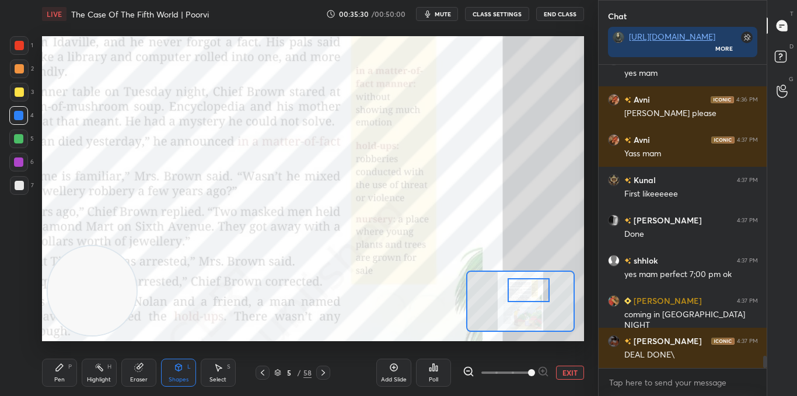
scroll to position [7298, 0]
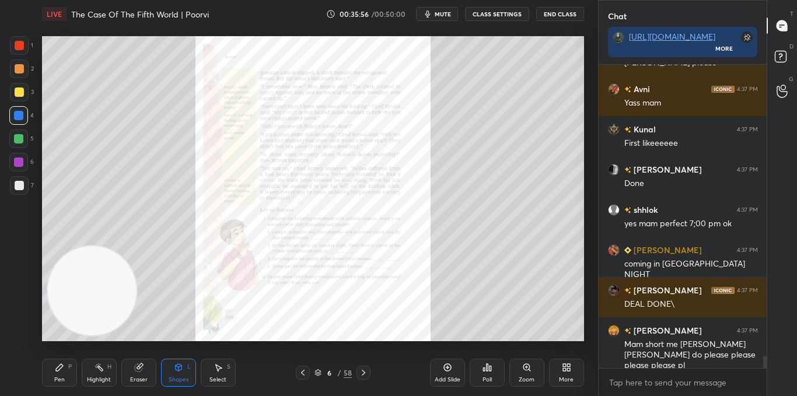
click at [536, 384] on div "Zoom" at bounding box center [526, 373] width 35 height 28
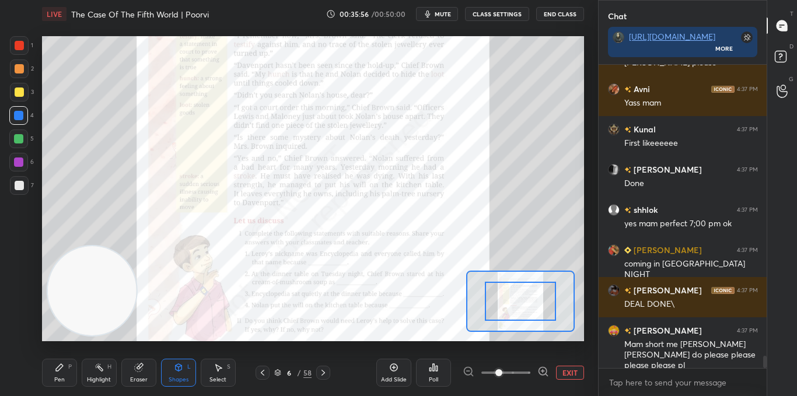
click at [536, 383] on div "Add Slide Poll EXIT" at bounding box center [480, 372] width 208 height 65
click at [502, 376] on span at bounding box center [498, 372] width 7 height 7
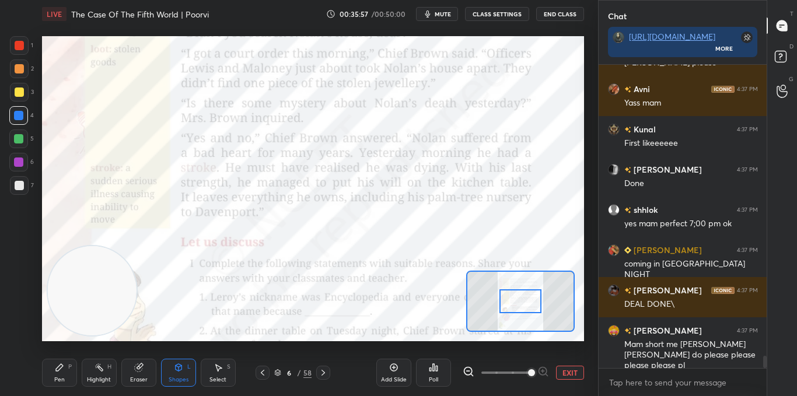
scroll to position [7338, 0]
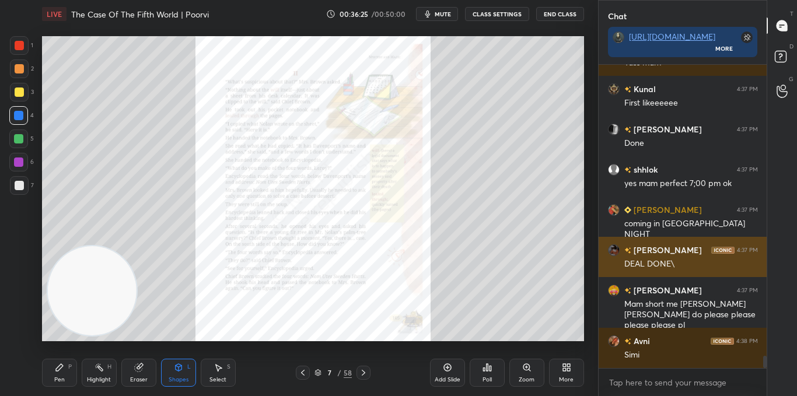
click at [526, 366] on icon at bounding box center [526, 367] width 0 height 2
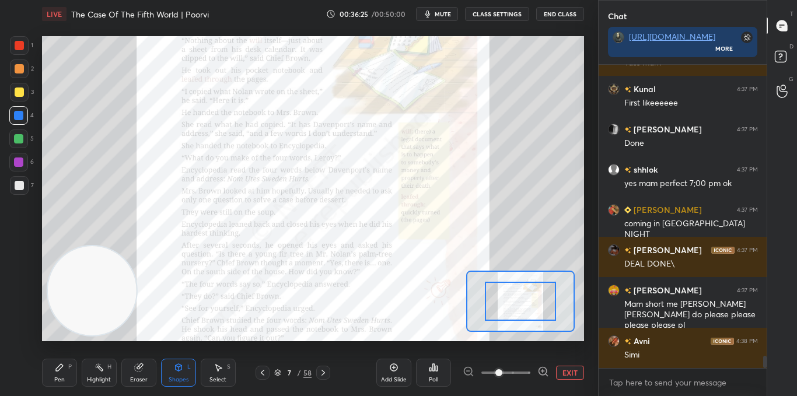
click at [502, 369] on span at bounding box center [498, 372] width 7 height 7
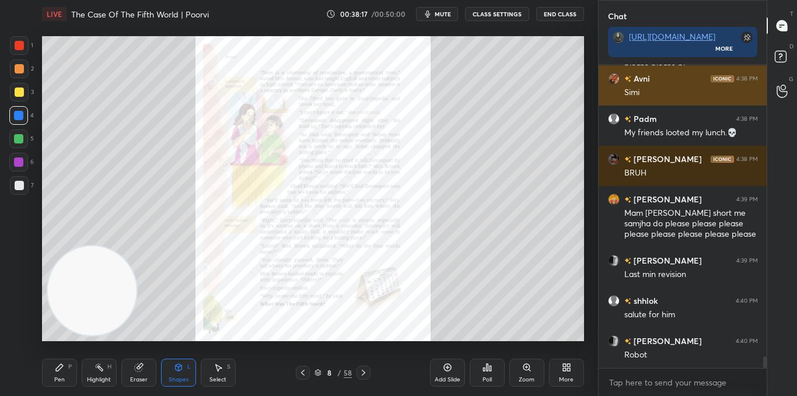
scroll to position [276, 165]
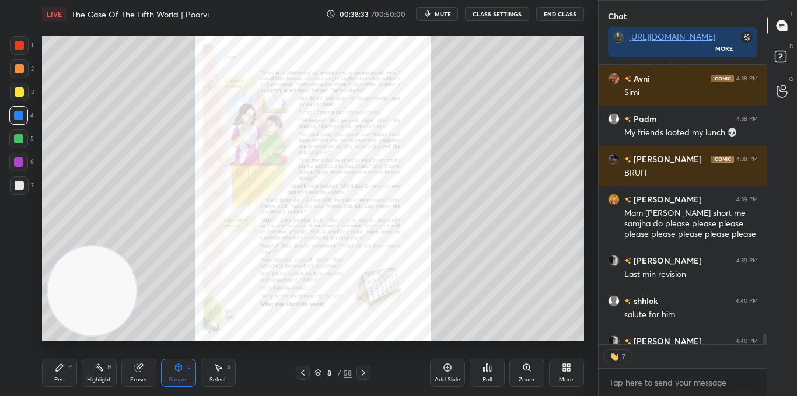
click at [529, 372] on div "Zoom" at bounding box center [526, 373] width 35 height 28
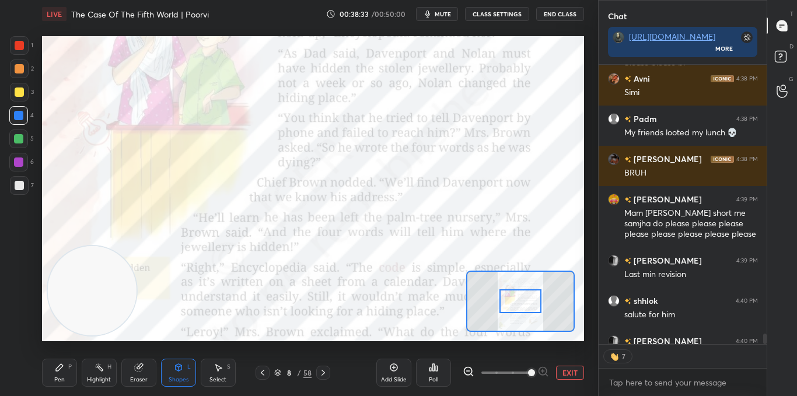
click at [528, 373] on span at bounding box center [531, 372] width 7 height 7
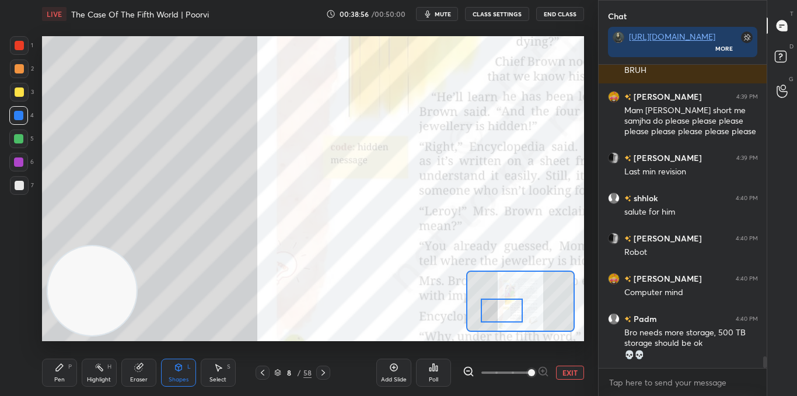
scroll to position [7744, 0]
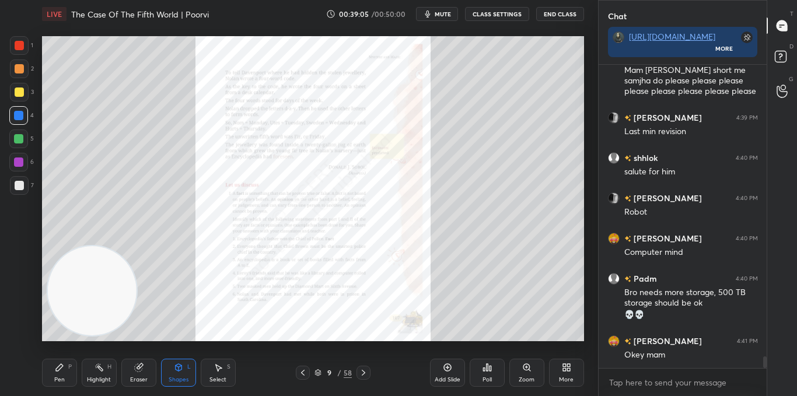
click at [522, 357] on div "Add Slide Poll Zoom More" at bounding box center [507, 372] width 154 height 65
click at [526, 362] on div "Zoom" at bounding box center [526, 373] width 35 height 28
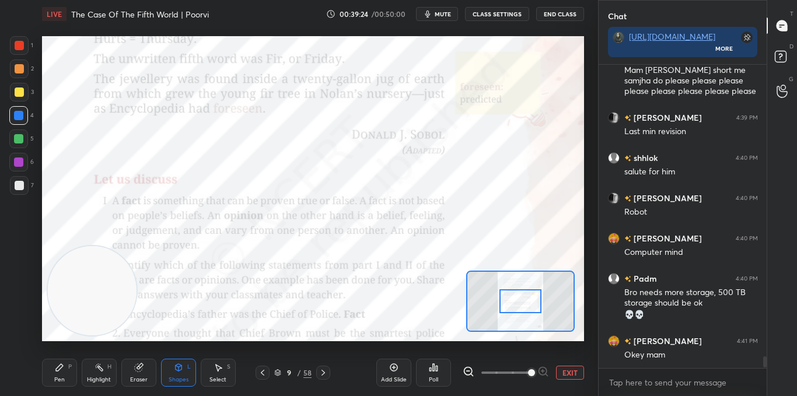
scroll to position [7784, 0]
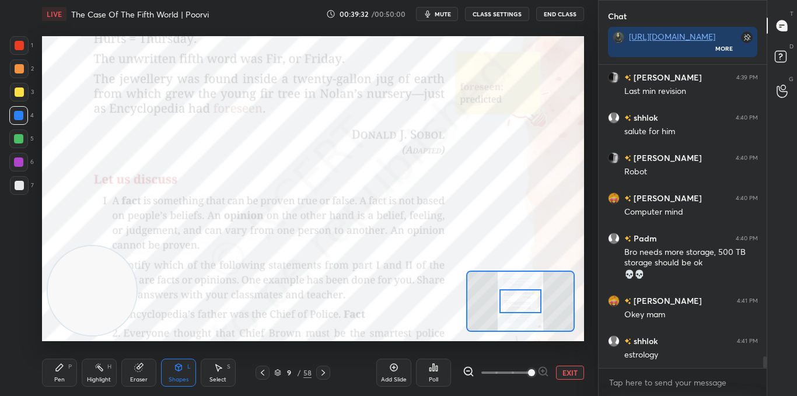
click at [405, 369] on div "Add Slide" at bounding box center [393, 373] width 35 height 28
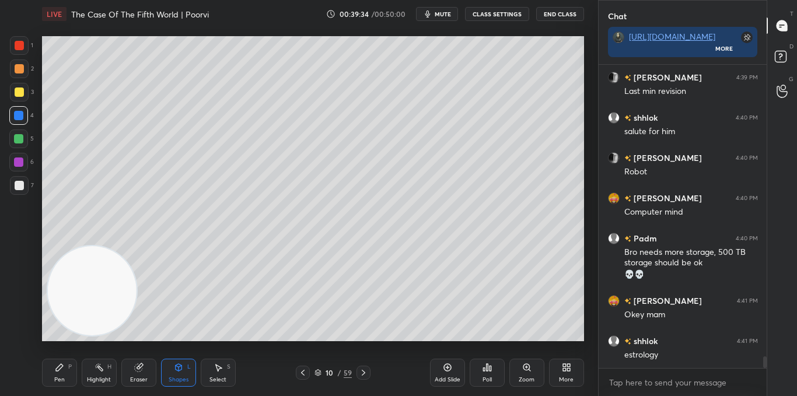
click at [21, 92] on div at bounding box center [19, 92] width 9 height 9
click at [185, 371] on div "Shapes L" at bounding box center [178, 373] width 35 height 28
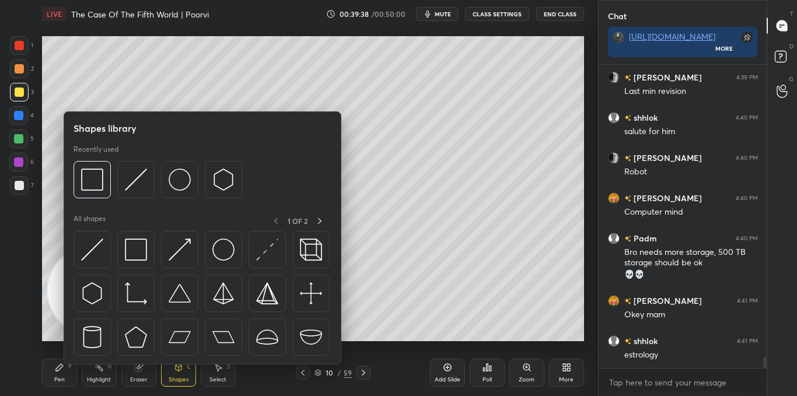
scroll to position [7824, 0]
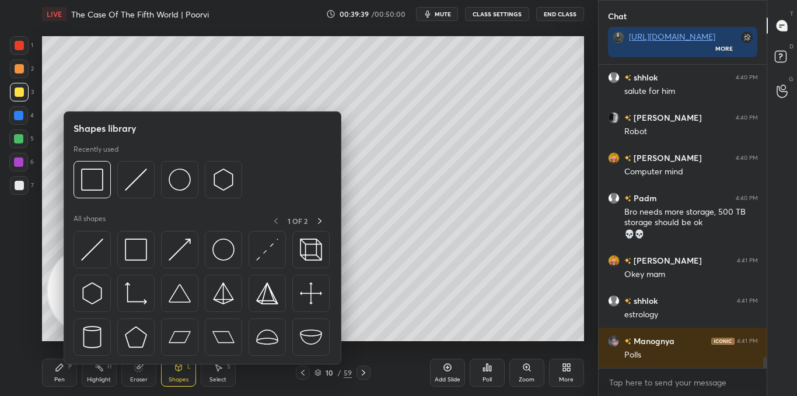
click at [265, 255] on img at bounding box center [267, 250] width 22 height 22
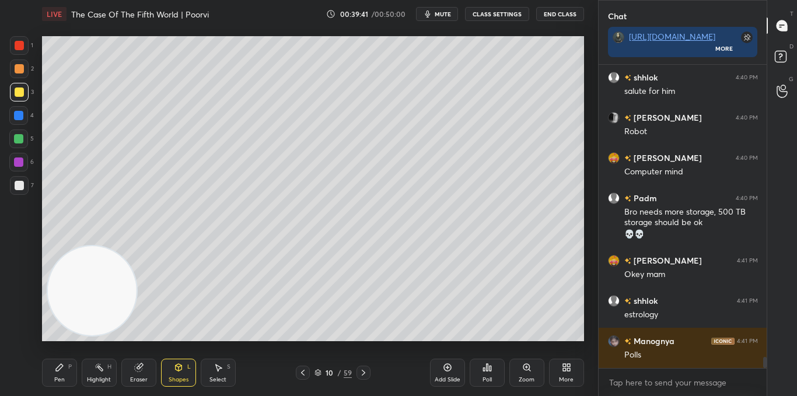
scroll to position [7865, 0]
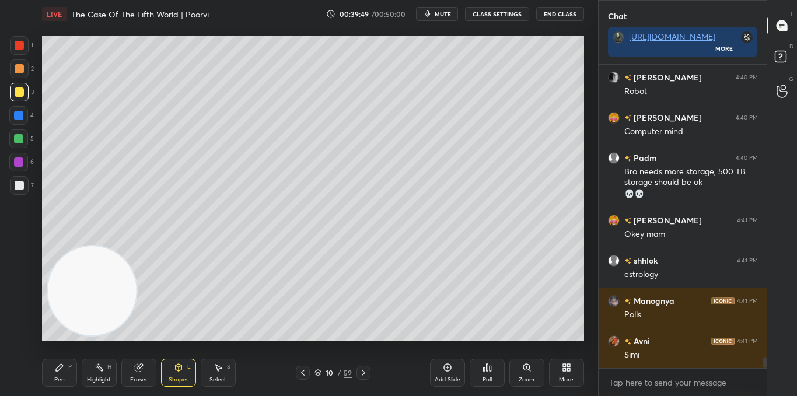
click at [13, 186] on div at bounding box center [19, 185] width 19 height 19
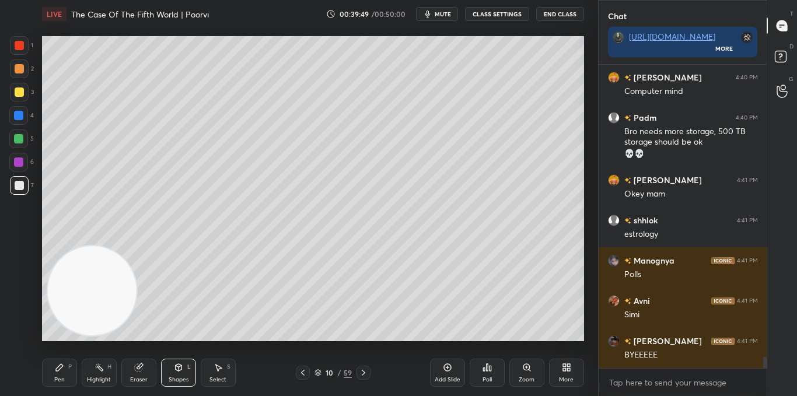
click at [71, 378] on div "Pen P" at bounding box center [59, 373] width 35 height 28
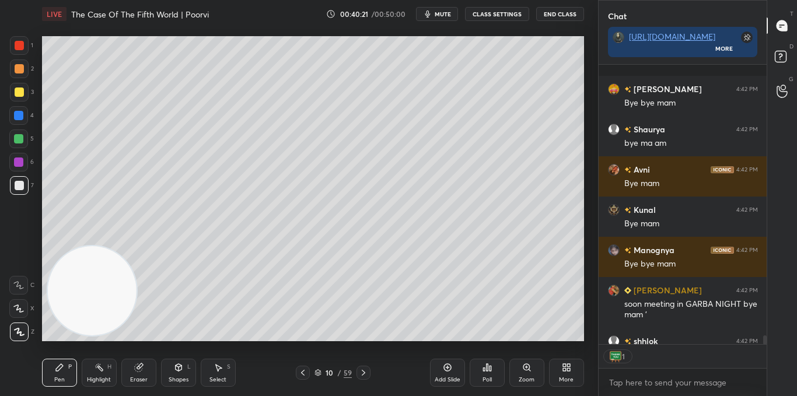
scroll to position [8382, 0]
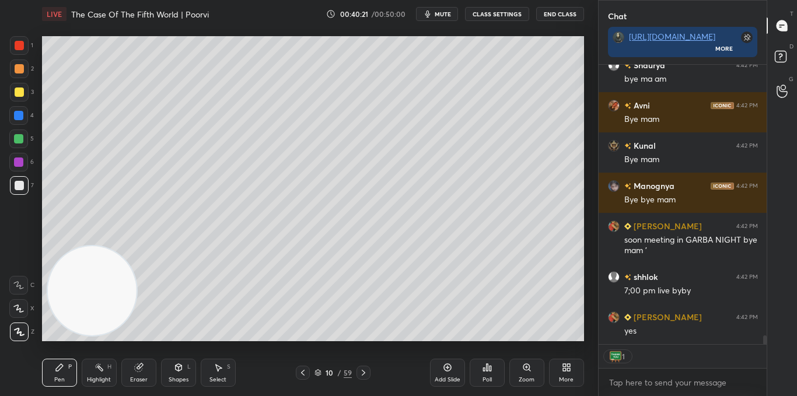
click at [562, 13] on button "End Class" at bounding box center [560, 14] width 48 height 14
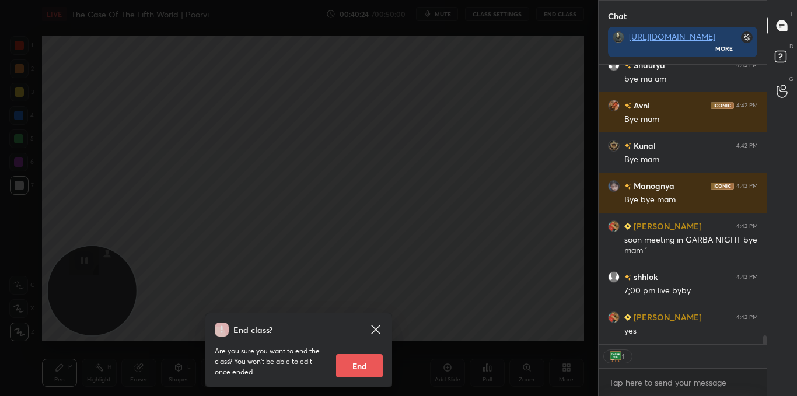
click at [365, 368] on button "End" at bounding box center [359, 365] width 47 height 23
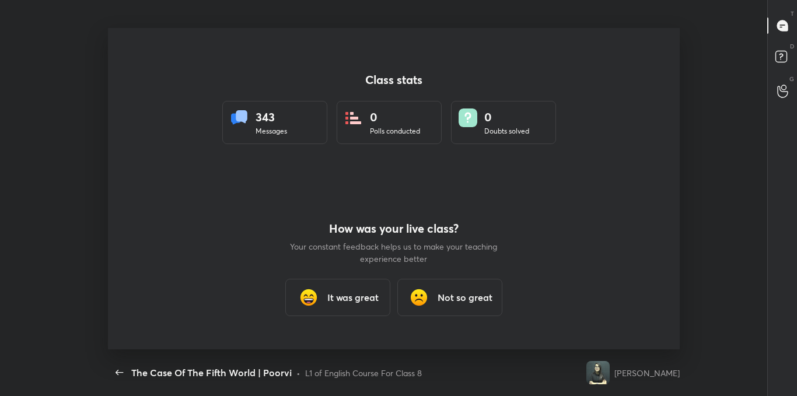
scroll to position [0, 0]
click at [322, 292] on div "It was great" at bounding box center [337, 297] width 105 height 37
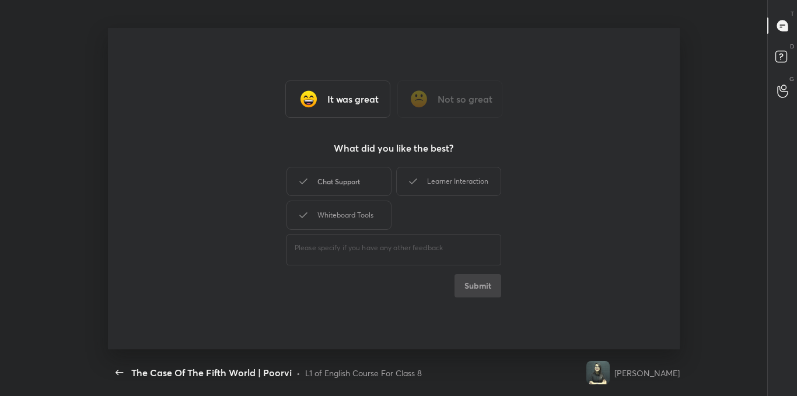
click at [365, 170] on div "Chat Support" at bounding box center [338, 181] width 105 height 29
click at [355, 212] on div "Whiteboard Tools" at bounding box center [338, 215] width 105 height 29
click at [475, 176] on div "Learner Interaction" at bounding box center [448, 181] width 105 height 29
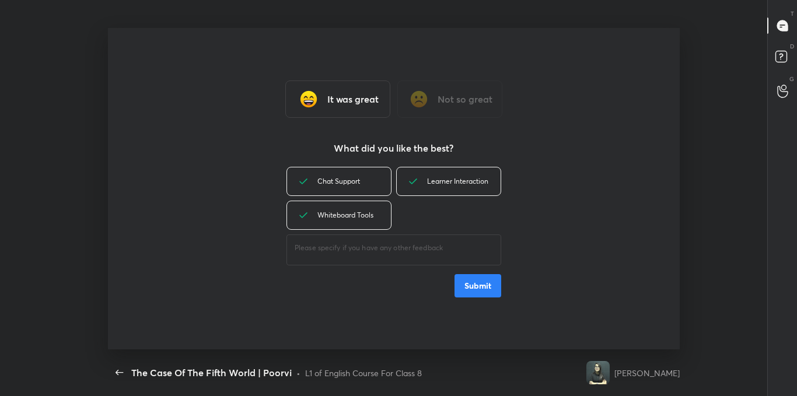
click at [484, 295] on button "Submit" at bounding box center [477, 285] width 47 height 23
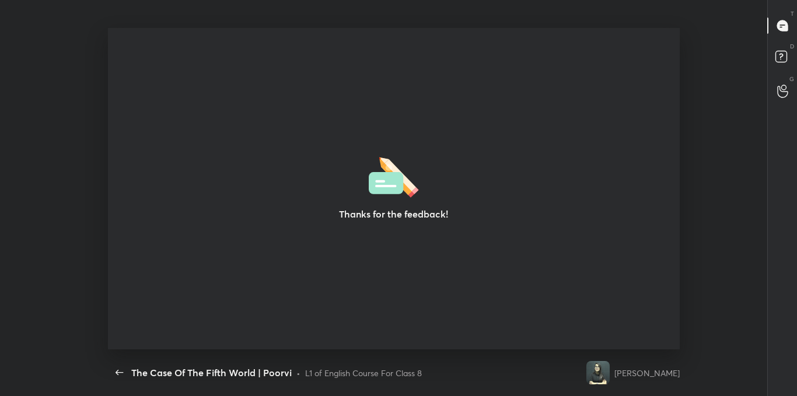
type textarea "x"
